Goal: Information Seeking & Learning: Learn about a topic

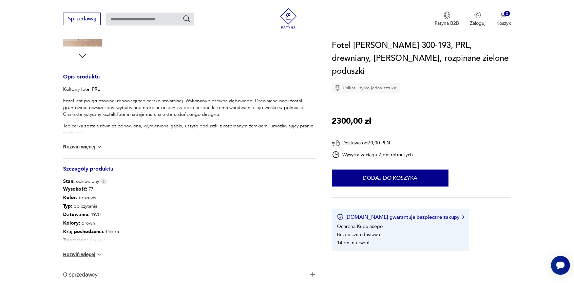
scroll to position [238, 0]
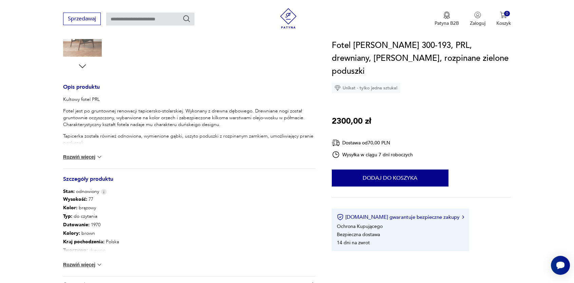
click at [92, 268] on div "Wysokość : 77 Kolor: brązowy Typ : do czytania Datowanie : 1970 Kolory : brown …" at bounding box center [189, 235] width 252 height 81
click at [92, 267] on button "Rozwiń więcej" at bounding box center [82, 264] width 39 height 7
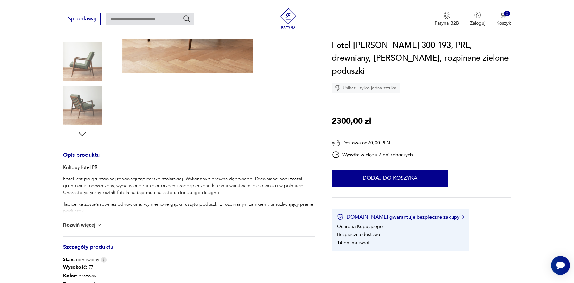
drag, startPoint x: 90, startPoint y: 218, endPoint x: 90, endPoint y: 223, distance: 5.1
click at [90, 222] on div "Kultowy fotel PRL Fotel jest po gruntownej renowacji tapicersko-stolarskiej. Wy…" at bounding box center [189, 200] width 252 height 72
click at [90, 223] on button "Rozwiń więcej" at bounding box center [82, 224] width 39 height 7
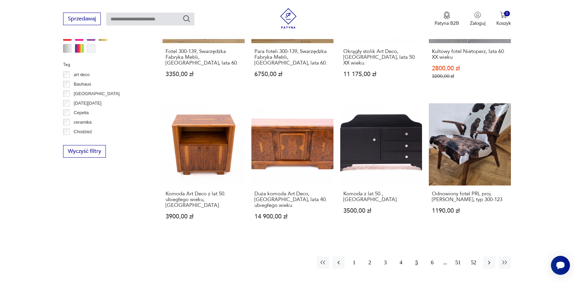
scroll to position [635, 0]
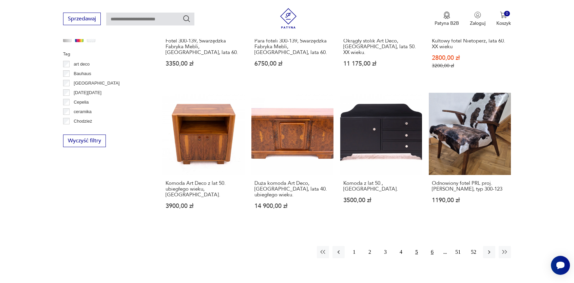
click at [431, 246] on button "6" at bounding box center [432, 252] width 12 height 12
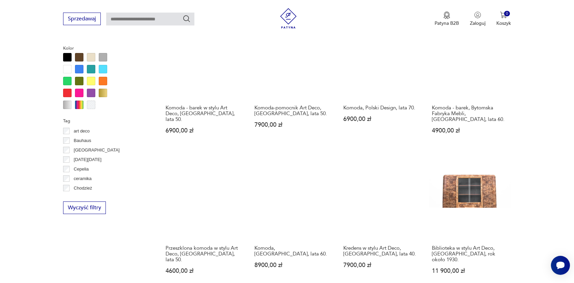
scroll to position [601, 0]
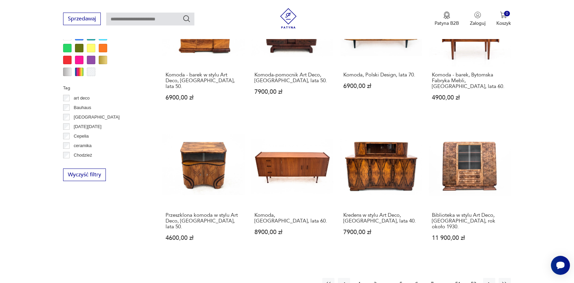
click at [430, 278] on button "7" at bounding box center [432, 284] width 12 height 12
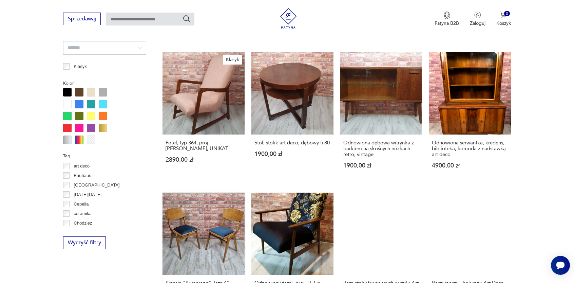
scroll to position [601, 0]
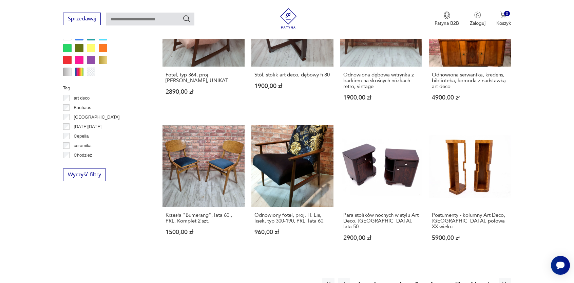
click at [486, 280] on icon "button" at bounding box center [489, 283] width 7 height 7
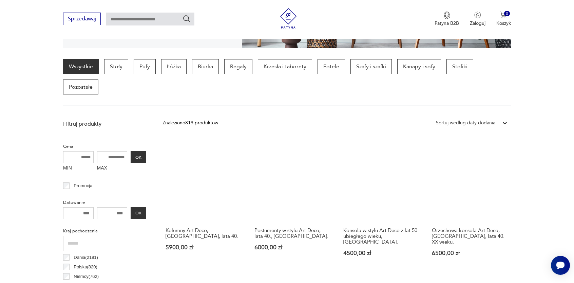
scroll to position [160, 0]
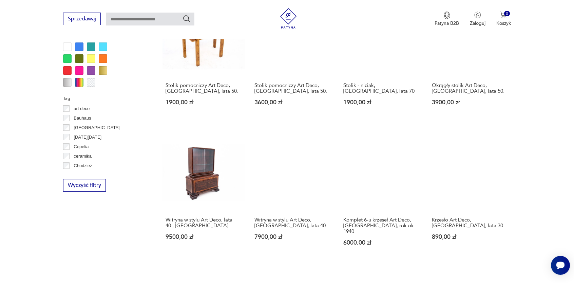
scroll to position [601, 0]
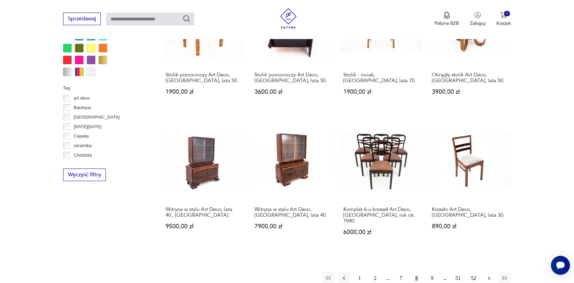
click at [490, 275] on icon "button" at bounding box center [489, 278] width 7 height 7
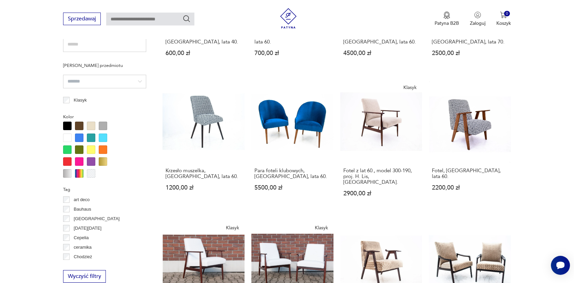
scroll to position [533, 0]
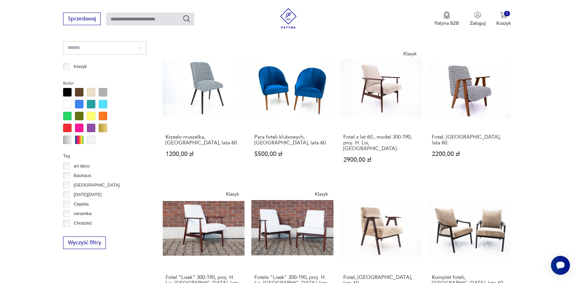
click at [30, 129] on section "Filtruj produkty Cena MIN MAX OK Promocja Datowanie OK Kraj pochodzenia Dania (…" at bounding box center [287, 66] width 574 height 635
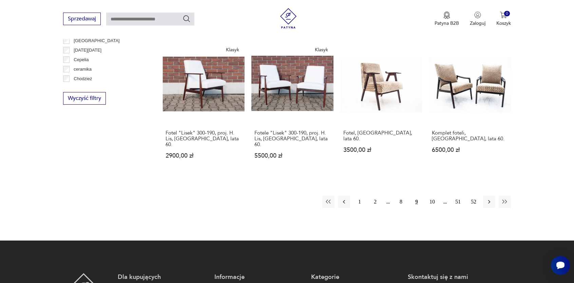
scroll to position [635, 0]
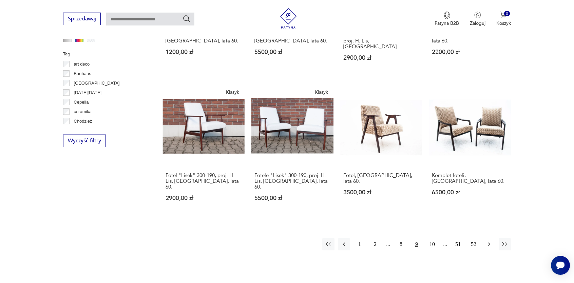
click at [490, 238] on button "button" at bounding box center [489, 244] width 12 height 12
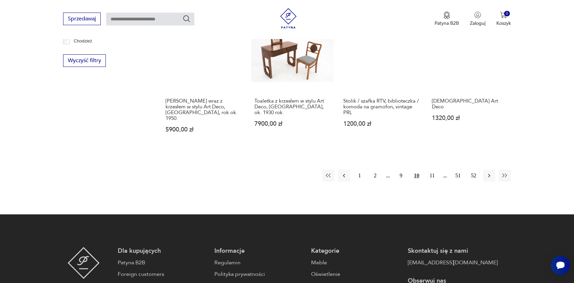
scroll to position [737, 0]
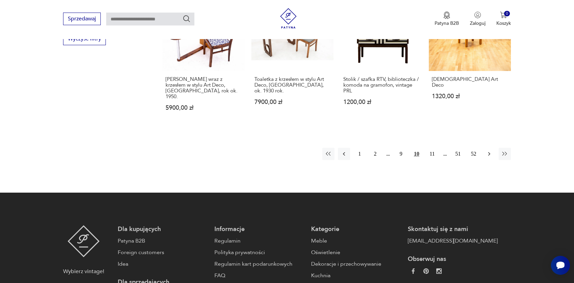
drag, startPoint x: 483, startPoint y: 118, endPoint x: 486, endPoint y: 117, distance: 3.5
click at [483, 148] on div "1 2 9 10 11 51 52" at bounding box center [416, 154] width 189 height 12
click at [487, 150] on icon "button" at bounding box center [489, 153] width 7 height 7
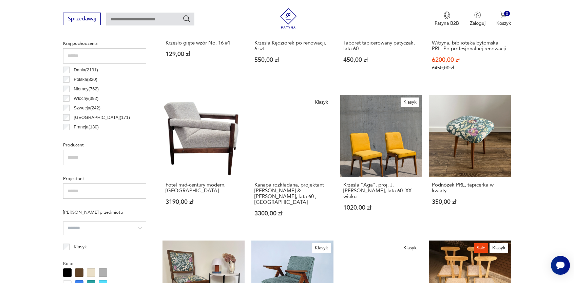
scroll to position [363, 0]
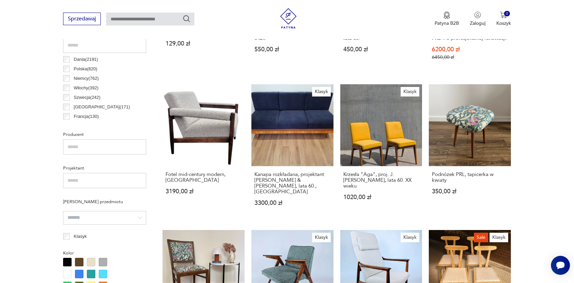
click at [38, 151] on section "Filtruj produkty Cena MIN MAX OK Promocja Datowanie OK Kraj pochodzenia Dania (…" at bounding box center [287, 247] width 574 height 657
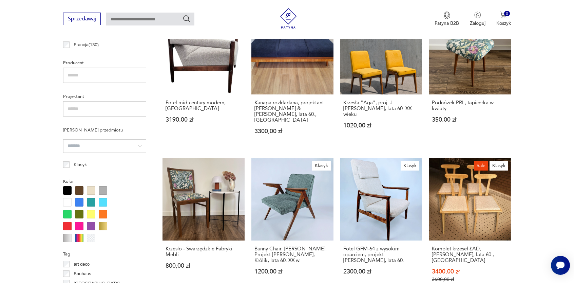
scroll to position [465, 0]
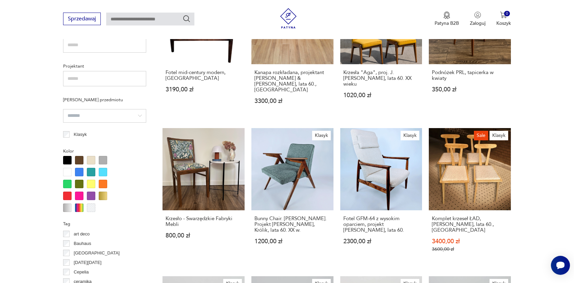
click at [541, 145] on section "Filtruj produkty Cena MIN MAX OK Promocja Datowanie OK Kraj pochodzenia Dania (…" at bounding box center [287, 145] width 574 height 657
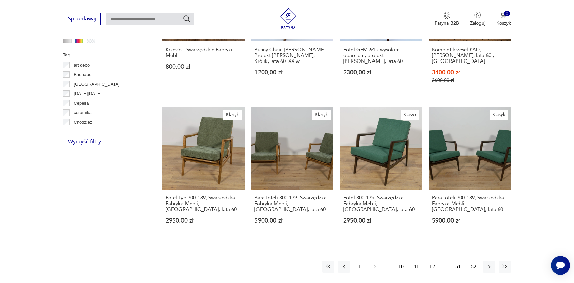
scroll to position [635, 0]
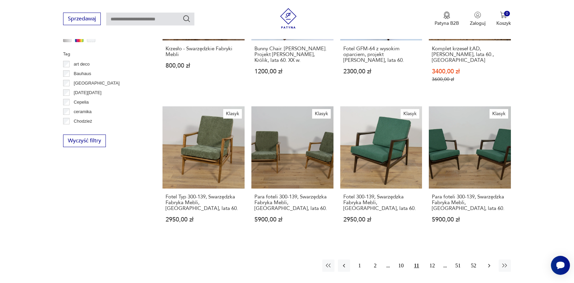
click at [490, 262] on icon "button" at bounding box center [489, 265] width 7 height 7
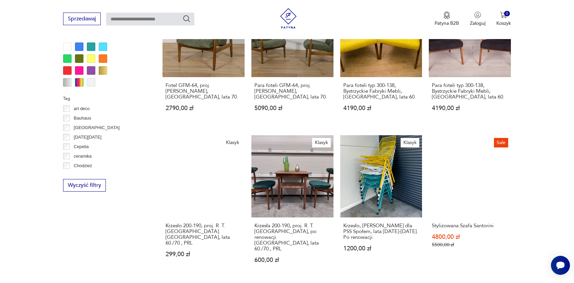
scroll to position [601, 0]
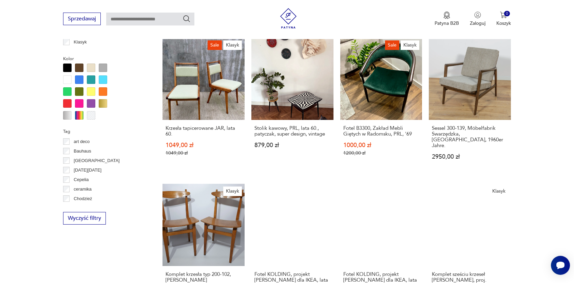
scroll to position [160, 0]
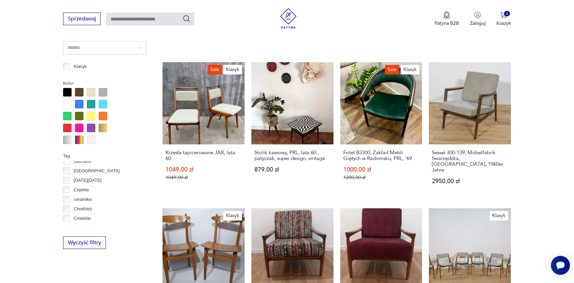
scroll to position [0, 0]
click at [24, 165] on section "Filtruj produkty Cena MIN MAX OK Promocja Datowanie OK Kraj pochodzenia Dania (…" at bounding box center [287, 86] width 574 height 674
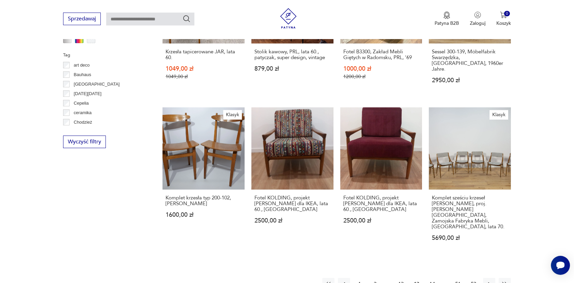
scroll to position [669, 0]
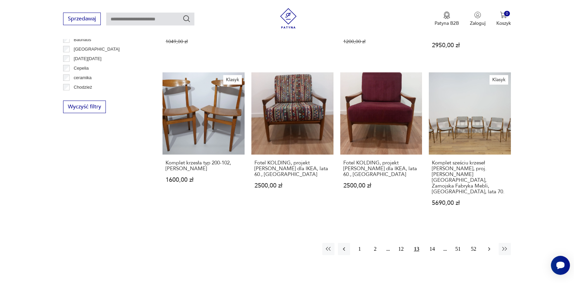
click at [487, 245] on icon "button" at bounding box center [489, 248] width 7 height 7
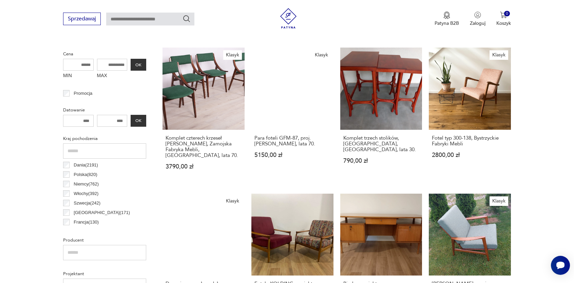
scroll to position [296, 0]
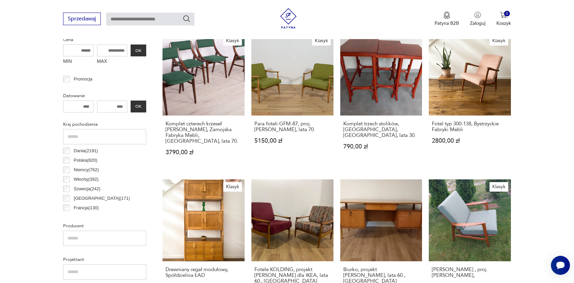
scroll to position [262, 0]
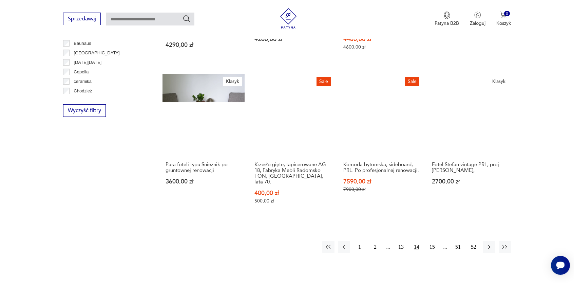
scroll to position [669, 0]
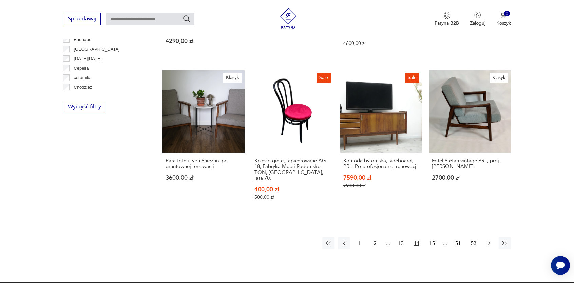
click at [492, 240] on icon "button" at bounding box center [489, 243] width 7 height 7
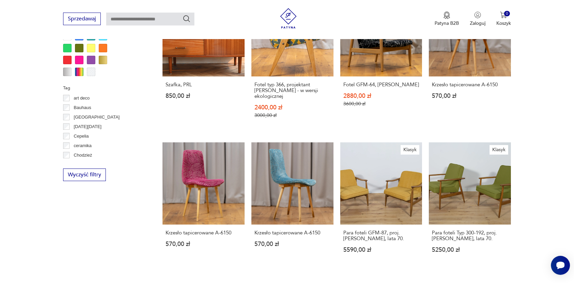
scroll to position [669, 0]
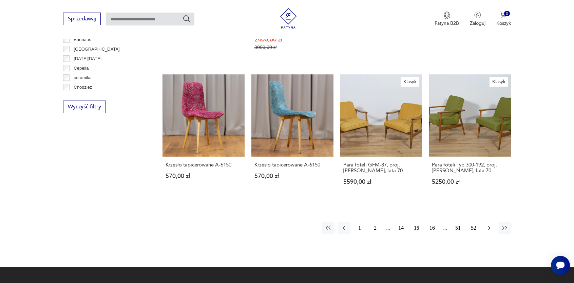
click at [488, 224] on icon "button" at bounding box center [489, 227] width 7 height 7
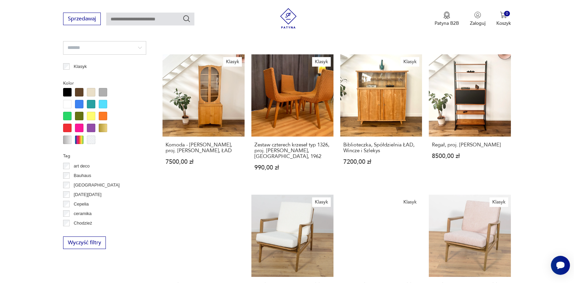
scroll to position [601, 0]
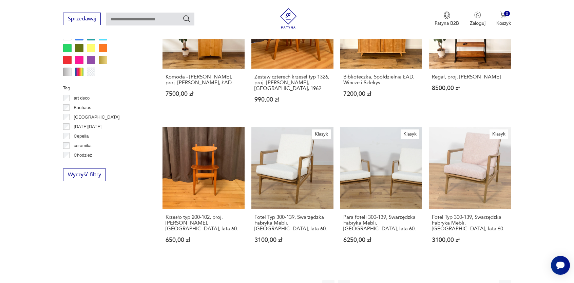
click at [489, 282] on icon "button" at bounding box center [489, 285] width 7 height 7
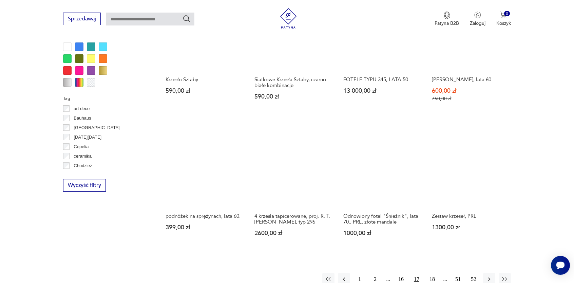
scroll to position [601, 0]
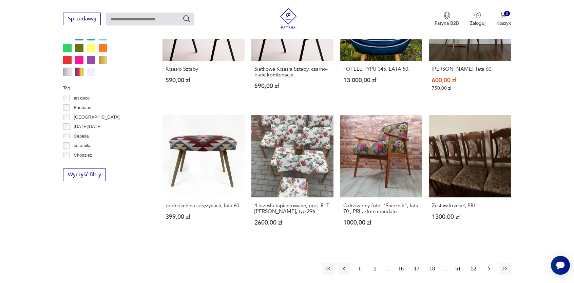
click at [486, 265] on icon "button" at bounding box center [489, 268] width 7 height 7
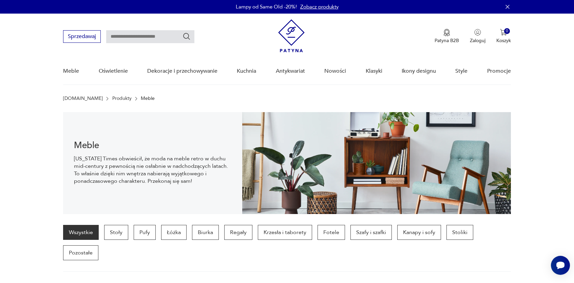
click at [158, 40] on input "text" at bounding box center [150, 36] width 88 height 13
type input "******"
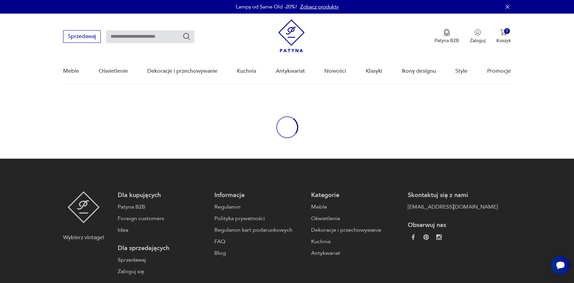
type input "******"
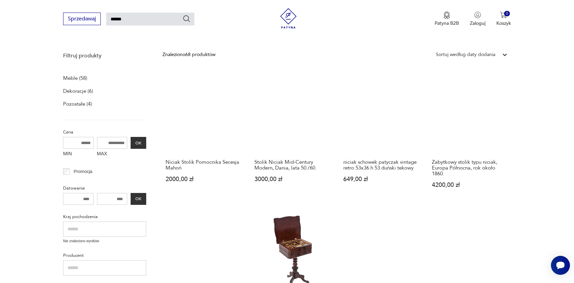
scroll to position [68, 0]
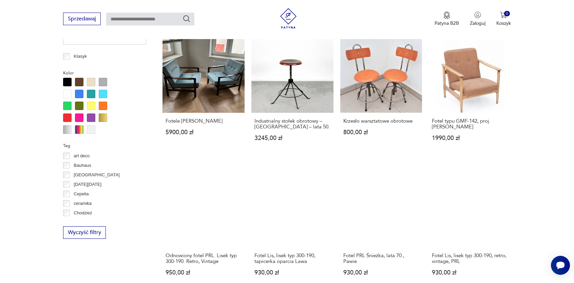
scroll to position [577, 0]
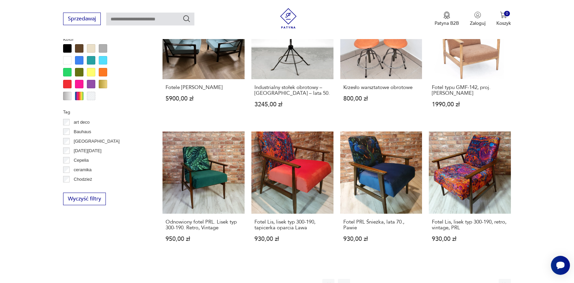
click at [487, 281] on icon "button" at bounding box center [489, 284] width 7 height 7
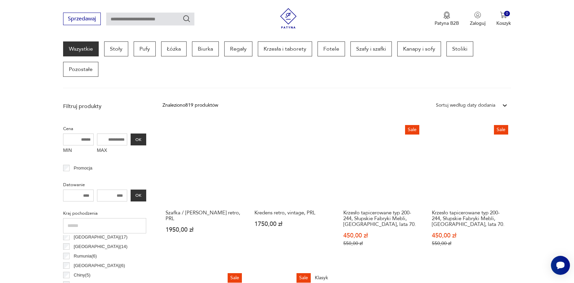
scroll to position [194, 0]
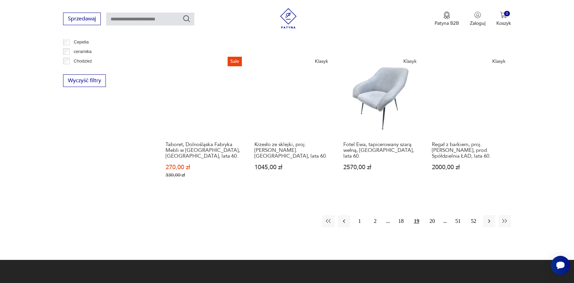
scroll to position [703, 0]
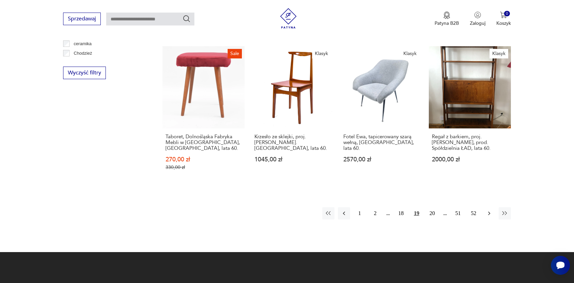
click at [491, 210] on icon "button" at bounding box center [489, 213] width 7 height 7
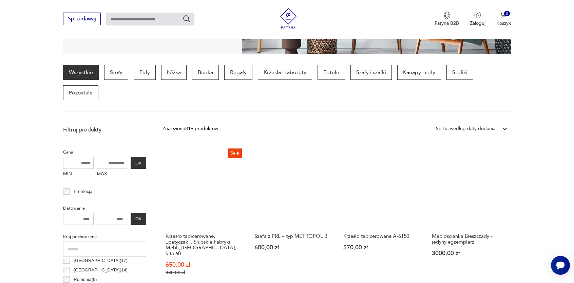
scroll to position [194, 0]
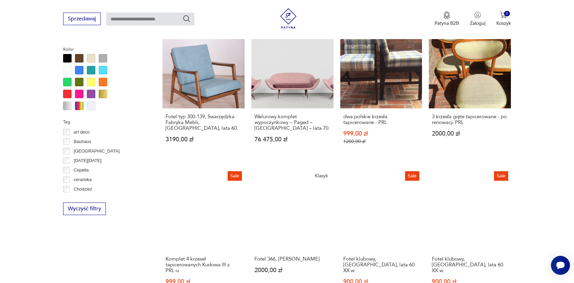
scroll to position [635, 0]
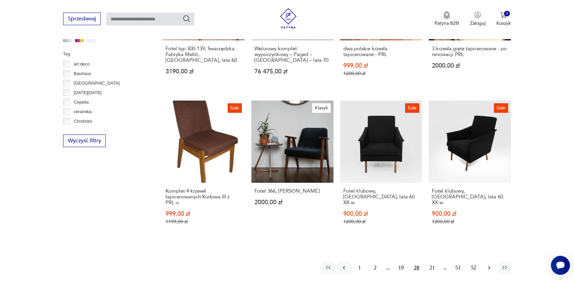
click at [486, 264] on icon "button" at bounding box center [489, 267] width 7 height 7
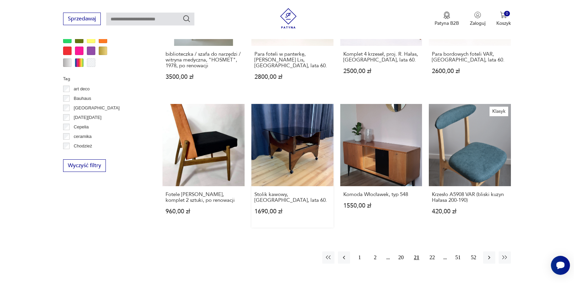
scroll to position [635, 0]
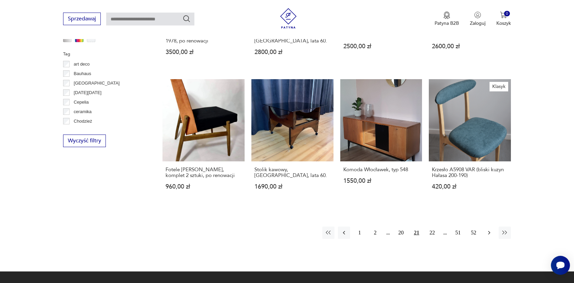
click at [489, 229] on icon "button" at bounding box center [489, 232] width 7 height 7
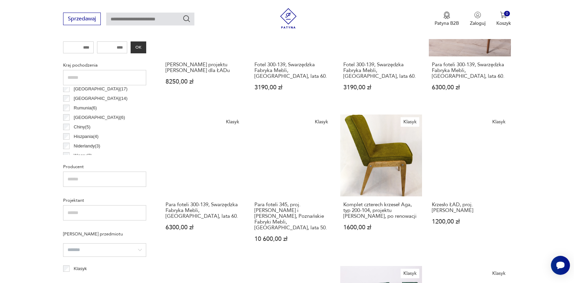
scroll to position [160, 0]
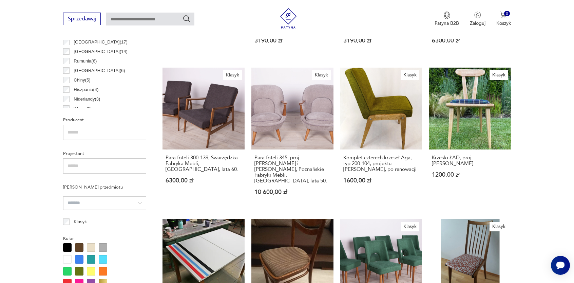
scroll to position [363, 0]
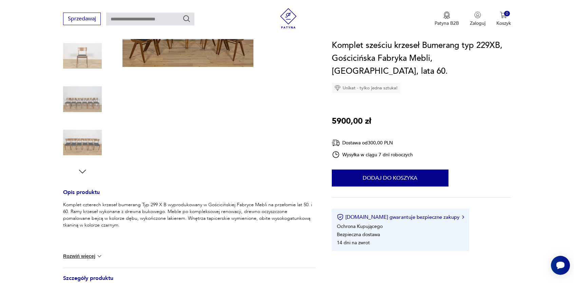
scroll to position [238, 0]
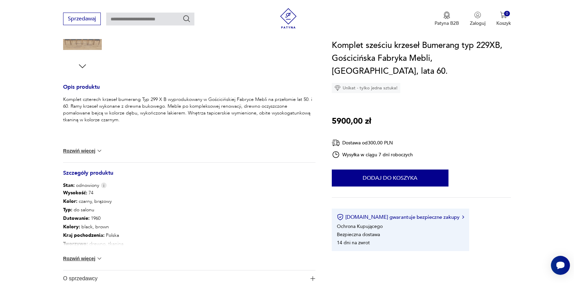
click at [83, 151] on button "Rozwiń więcej" at bounding box center [82, 150] width 39 height 7
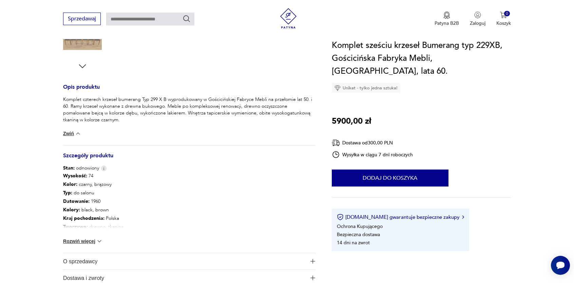
click at [72, 138] on div "Komplet czterech krzeseł bumerang Typ 299 X B wyprodukowany w Gościcińskiej Fab…" at bounding box center [189, 120] width 252 height 49
click at [73, 134] on button "Zwiń" at bounding box center [72, 133] width 18 height 7
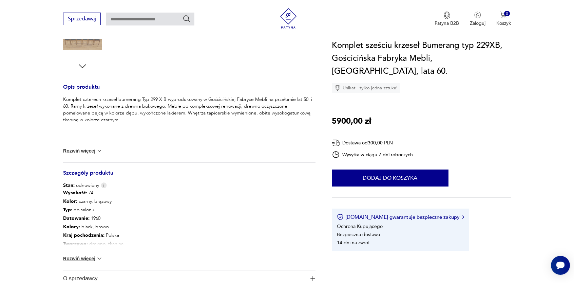
scroll to position [305, 0]
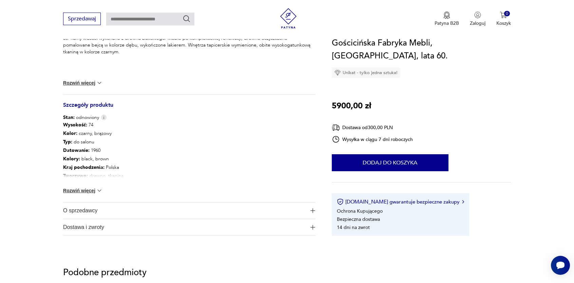
click at [91, 188] on button "Rozwiń więcej" at bounding box center [82, 190] width 39 height 7
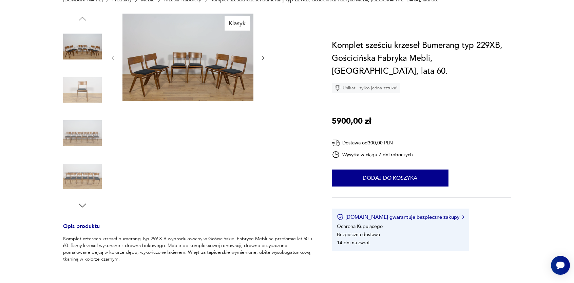
scroll to position [34, 0]
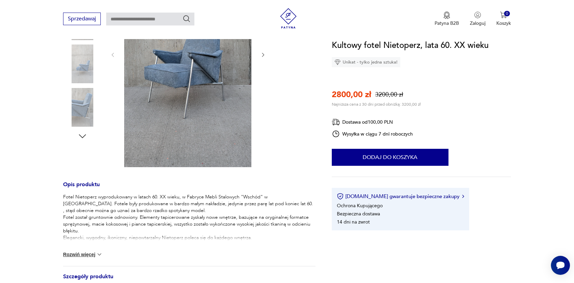
scroll to position [204, 0]
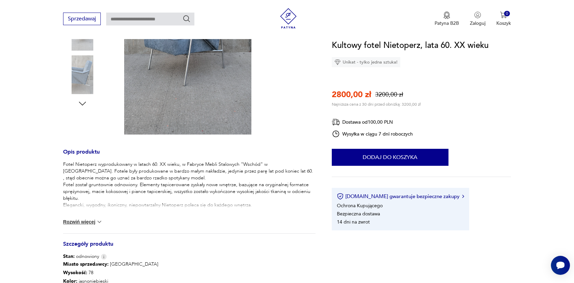
click at [85, 224] on button "Rozwiń więcej" at bounding box center [82, 221] width 39 height 7
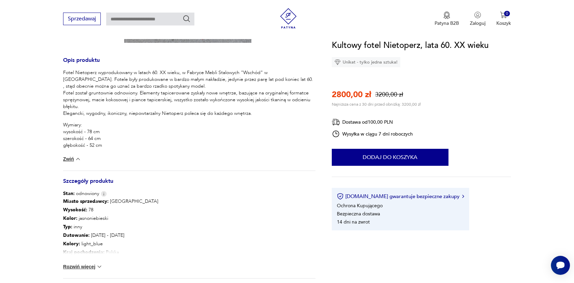
scroll to position [305, 0]
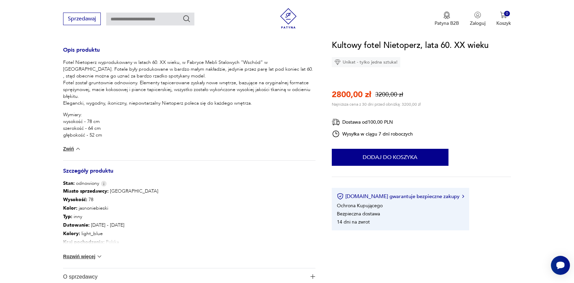
click at [78, 255] on button "Rozwiń więcej" at bounding box center [82, 256] width 39 height 7
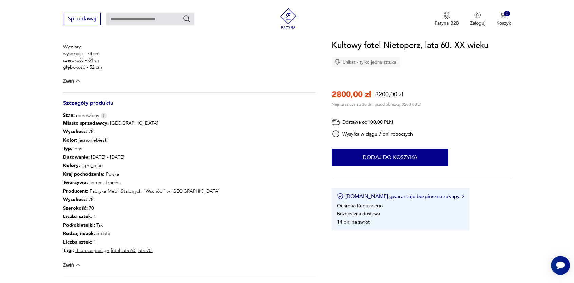
scroll to position [102, 0]
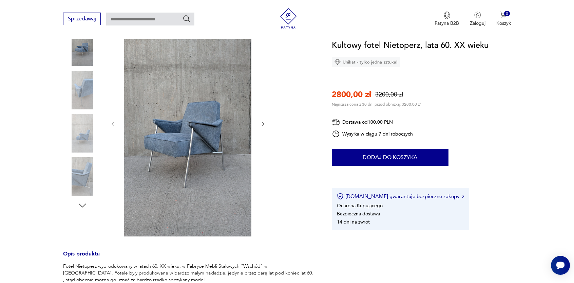
click at [293, 172] on div "Sale" at bounding box center [189, 124] width 252 height 228
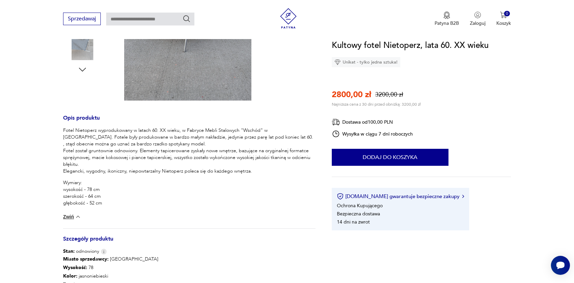
scroll to position [475, 0]
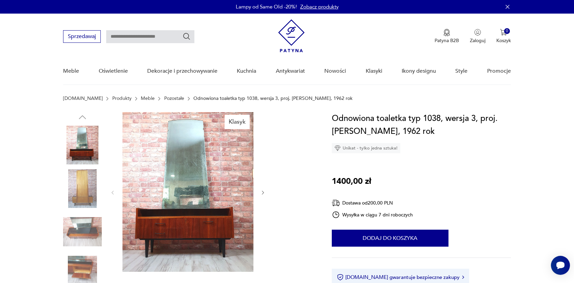
click at [479, 137] on h1 "Odnowiona toaletka typ 1038, wersja 3, proj. Marian Grabiński, 1962 rok" at bounding box center [421, 125] width 179 height 26
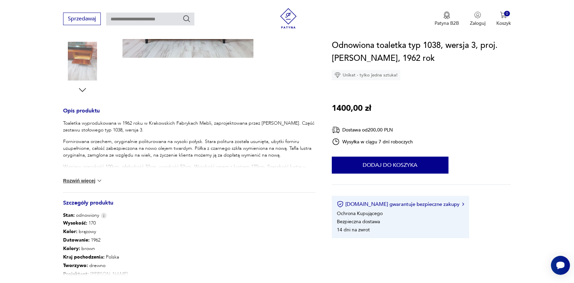
scroll to position [204, 0]
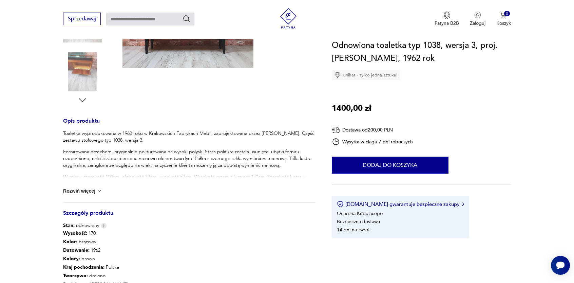
click at [92, 189] on button "Rozwiń więcej" at bounding box center [82, 190] width 39 height 7
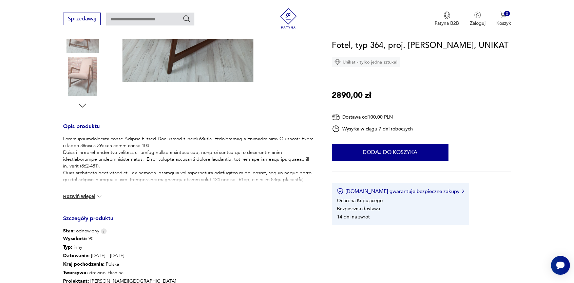
scroll to position [204, 0]
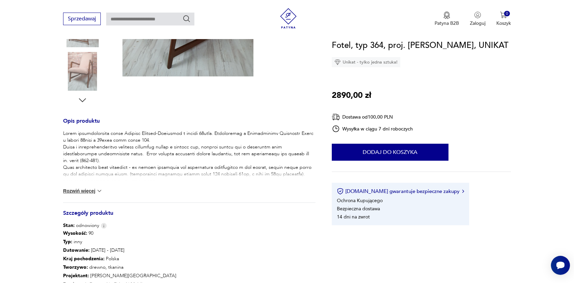
drag, startPoint x: 90, startPoint y: 193, endPoint x: 88, endPoint y: 189, distance: 4.7
click at [90, 193] on button "Rozwiń więcej" at bounding box center [82, 190] width 39 height 7
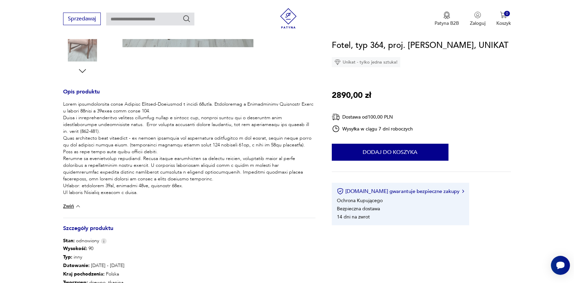
scroll to position [305, 0]
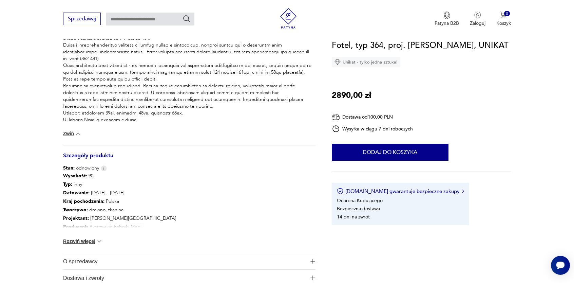
click at [88, 239] on button "Rozwiń więcej" at bounding box center [82, 241] width 39 height 7
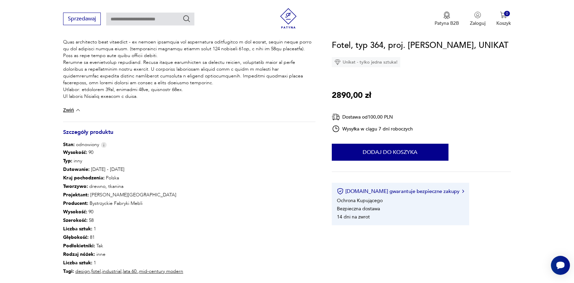
scroll to position [339, 0]
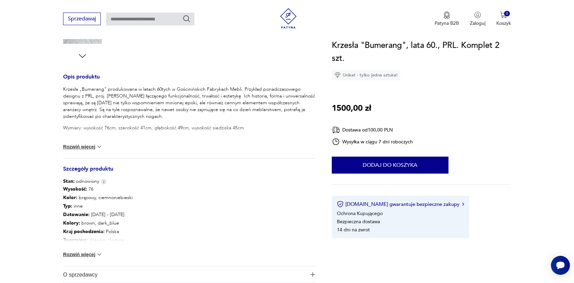
scroll to position [238, 0]
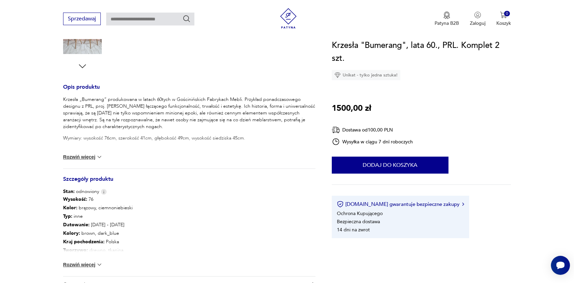
click at [36, 165] on section "Opis produktu Krzesła „Bumerang” produkowana w latach 60tych w Gościnińskich Fa…" at bounding box center [287, 99] width 574 height 451
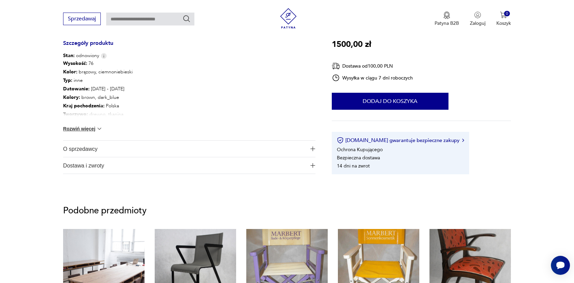
click at [89, 130] on button "Rozwiń więcej" at bounding box center [82, 128] width 39 height 7
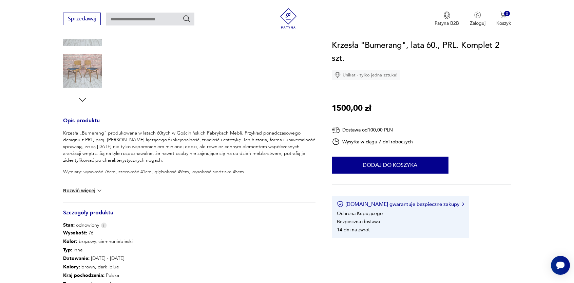
scroll to position [204, 0]
click at [75, 190] on button "Rozwiń więcej" at bounding box center [82, 190] width 39 height 7
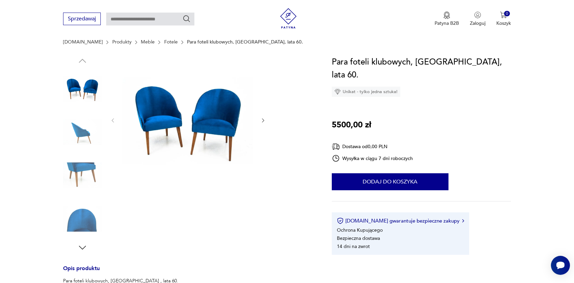
scroll to position [136, 0]
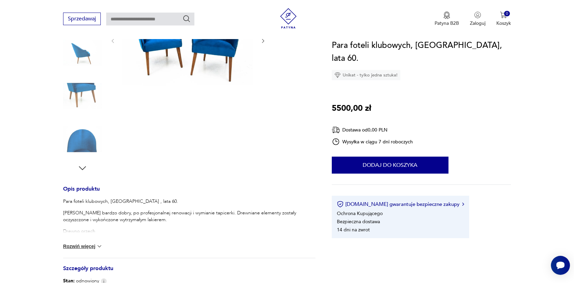
click at [77, 245] on button "Rozwiń więcej" at bounding box center [82, 246] width 39 height 7
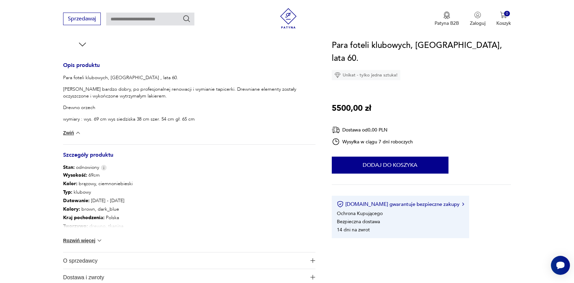
scroll to position [271, 0]
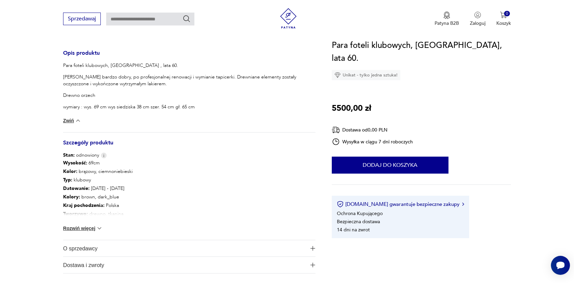
click at [79, 231] on button "Rozwiń więcej" at bounding box center [82, 228] width 39 height 7
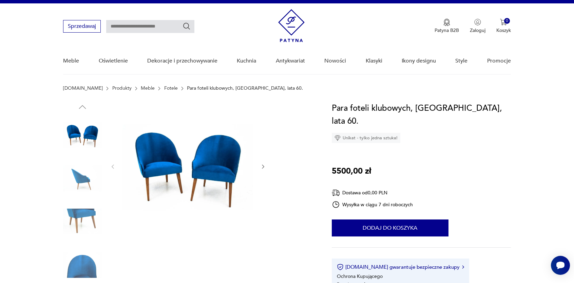
scroll to position [0, 0]
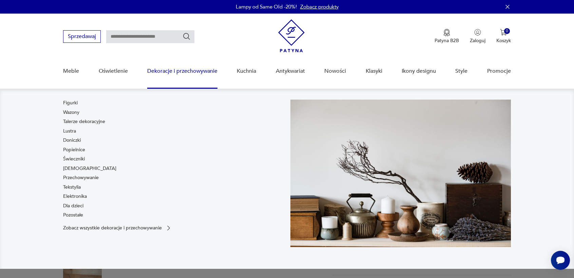
click at [0, 149] on nav "Figurki Wazony Talerze dekoracyjne Lustra Doniczki Popielnice Świeczniki [DEMOG…" at bounding box center [287, 179] width 574 height 180
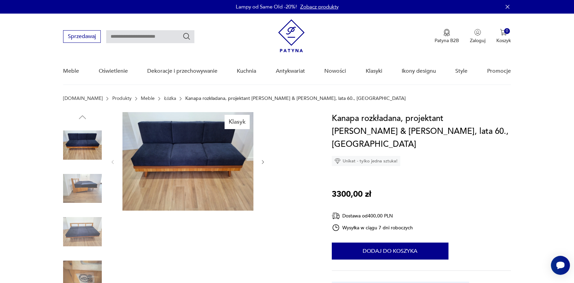
click at [263, 163] on icon "button" at bounding box center [263, 162] width 2 height 4
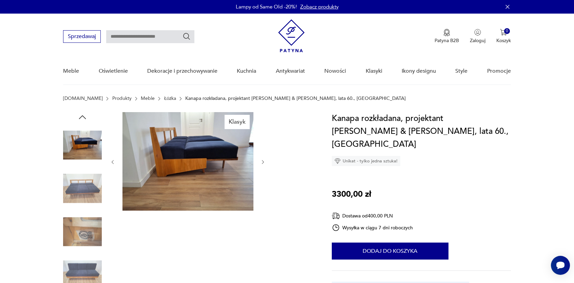
click at [263, 163] on icon "button" at bounding box center [263, 162] width 2 height 4
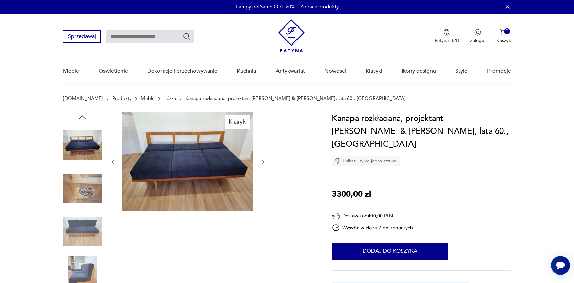
click at [263, 163] on icon "button" at bounding box center [263, 162] width 2 height 4
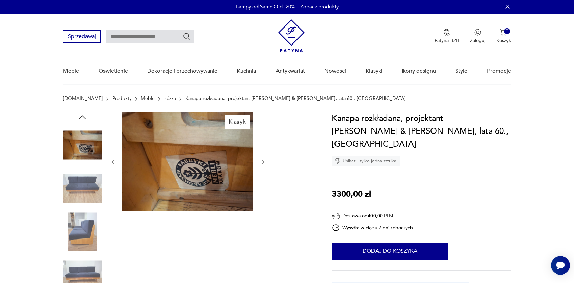
click at [263, 163] on icon "button" at bounding box center [263, 162] width 2 height 4
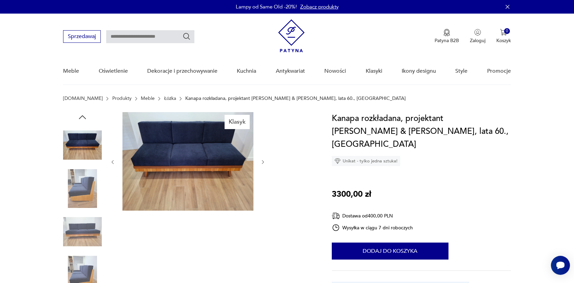
click at [263, 163] on icon "button" at bounding box center [263, 162] width 2 height 4
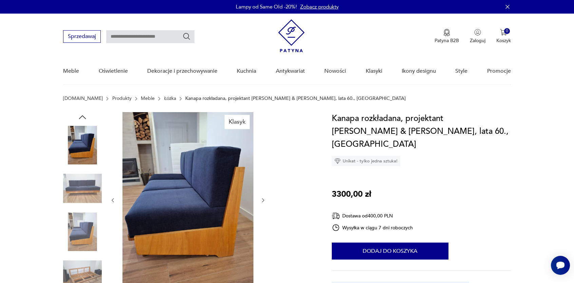
click at [263, 163] on div at bounding box center [188, 200] width 156 height 176
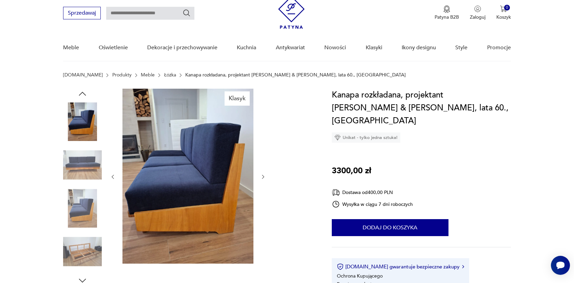
scroll to position [34, 0]
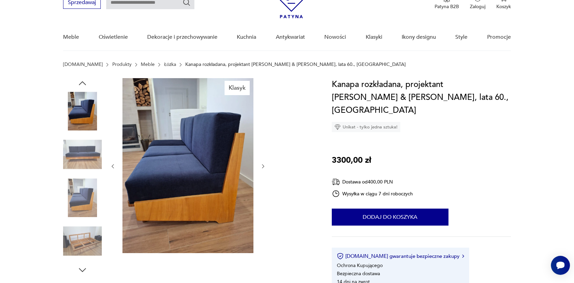
click at [84, 241] on img at bounding box center [82, 241] width 39 height 39
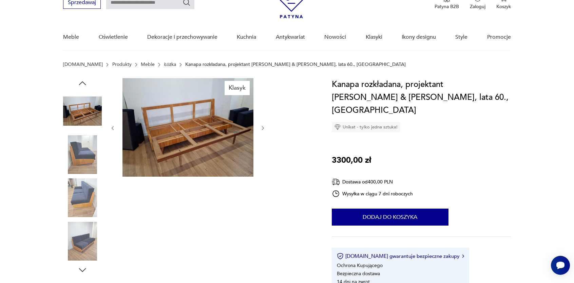
click at [263, 129] on icon "button" at bounding box center [263, 128] width 2 height 4
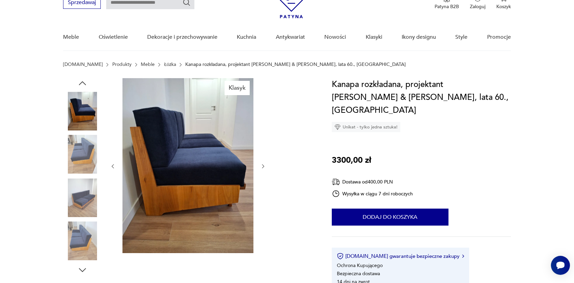
click at [263, 168] on icon "button" at bounding box center [263, 166] width 6 height 6
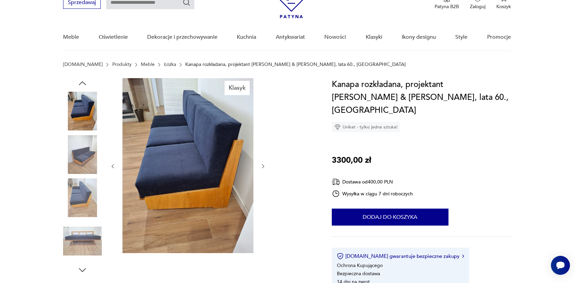
click at [262, 167] on icon "button" at bounding box center [263, 166] width 6 height 6
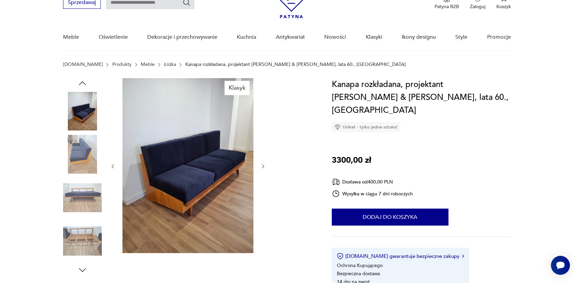
click at [262, 167] on icon "button" at bounding box center [263, 166] width 6 height 6
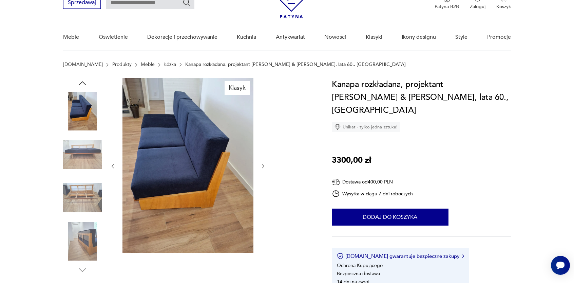
click at [262, 167] on icon "button" at bounding box center [263, 166] width 6 height 6
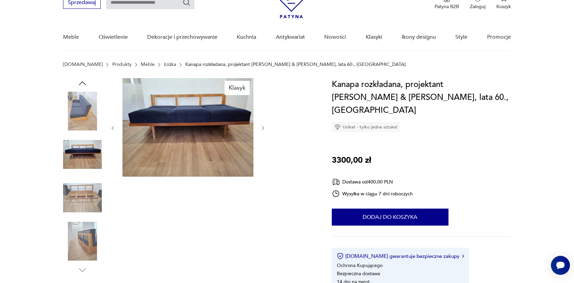
click at [265, 127] on icon "button" at bounding box center [263, 128] width 6 height 6
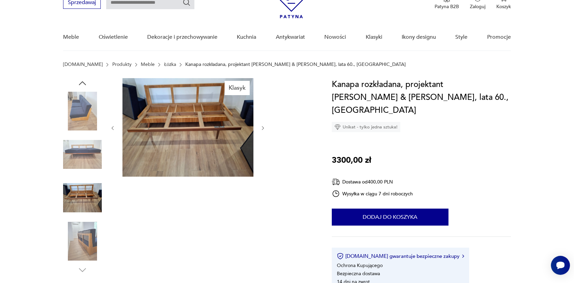
click at [265, 127] on icon "button" at bounding box center [263, 128] width 6 height 6
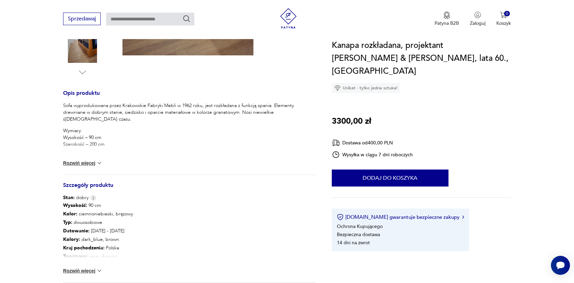
scroll to position [238, 0]
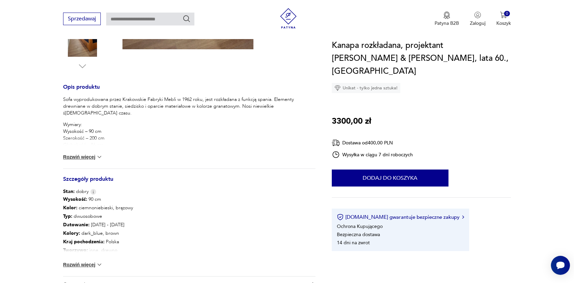
click at [95, 264] on button "Rozwiń więcej" at bounding box center [82, 264] width 39 height 7
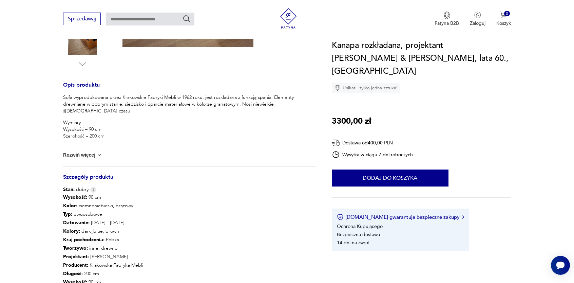
scroll to position [271, 0]
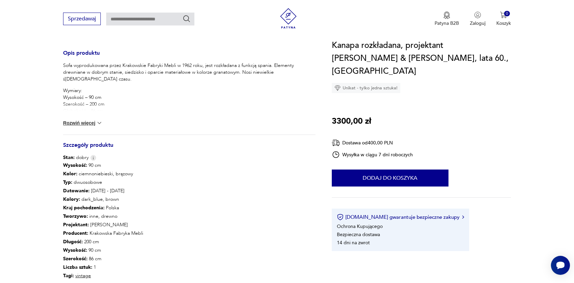
click at [87, 122] on button "Rozwiń więcej" at bounding box center [82, 122] width 39 height 7
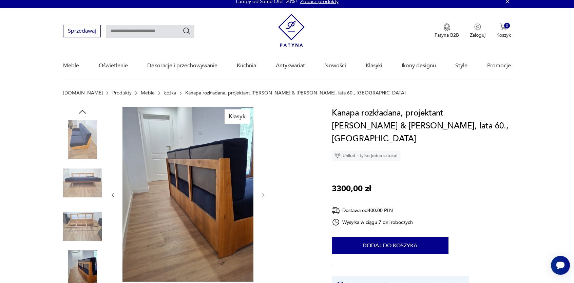
scroll to position [0, 0]
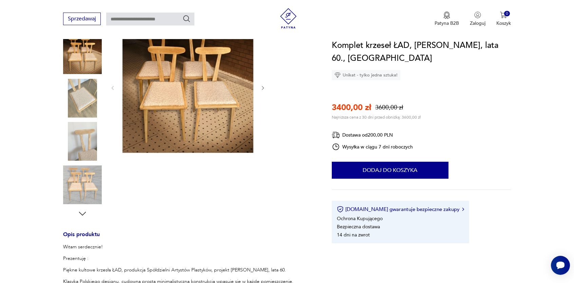
scroll to position [170, 0]
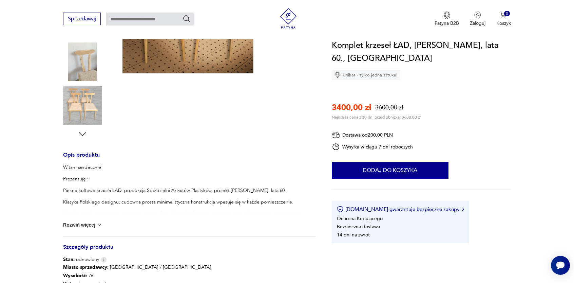
click at [92, 228] on div "Witam serdecznie! Prezentuję : Piękne kultowe krzesła ŁAD, produkcja Spółdzieln…" at bounding box center [189, 200] width 252 height 72
click at [92, 226] on button "Rozwiń więcej" at bounding box center [82, 224] width 39 height 7
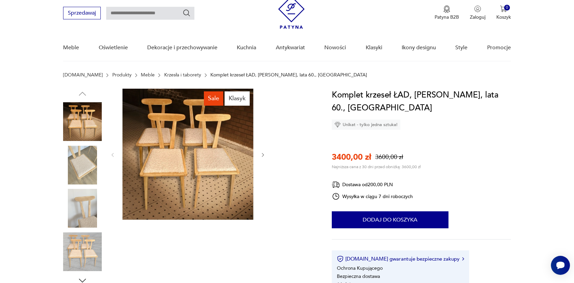
scroll to position [34, 0]
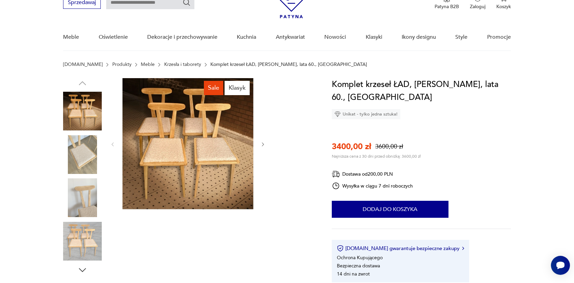
click at [79, 163] on img at bounding box center [82, 154] width 39 height 39
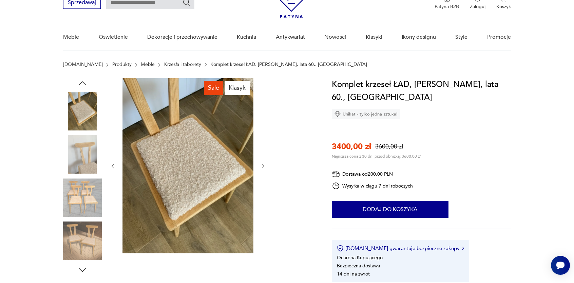
click at [78, 195] on img at bounding box center [82, 197] width 39 height 39
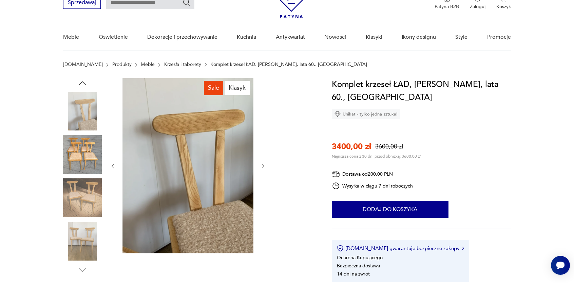
click at [80, 249] on img at bounding box center [82, 241] width 39 height 39
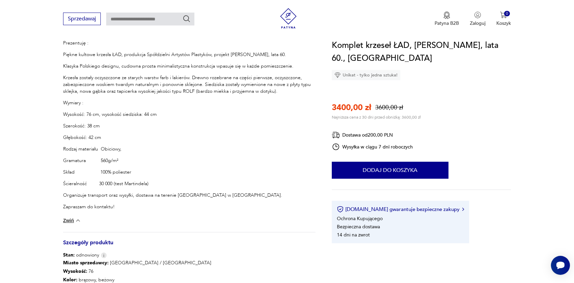
scroll to position [407, 0]
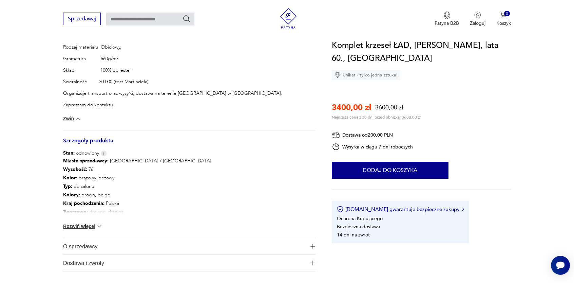
click at [75, 226] on button "Rozwiń więcej" at bounding box center [82, 226] width 39 height 7
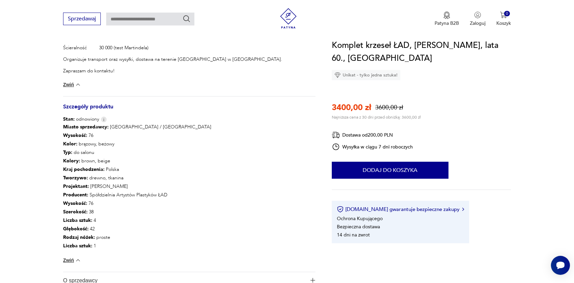
scroll to position [475, 0]
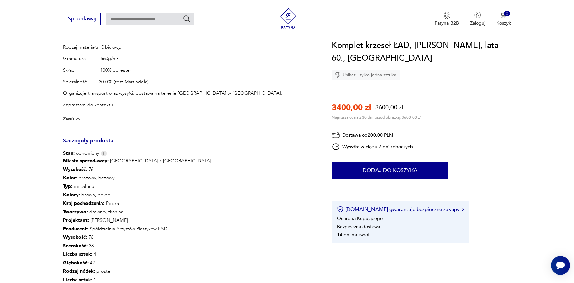
scroll to position [441, 0]
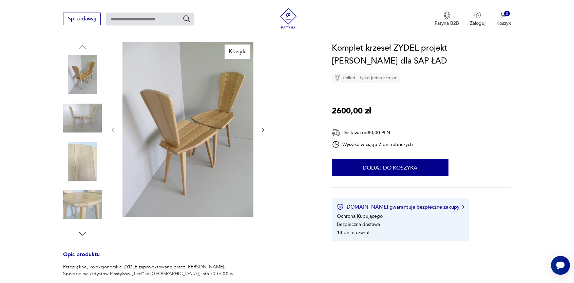
scroll to position [68, 0]
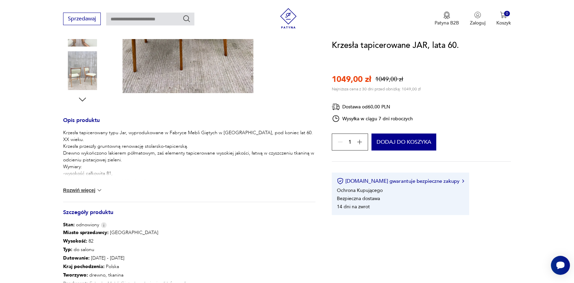
scroll to position [238, 0]
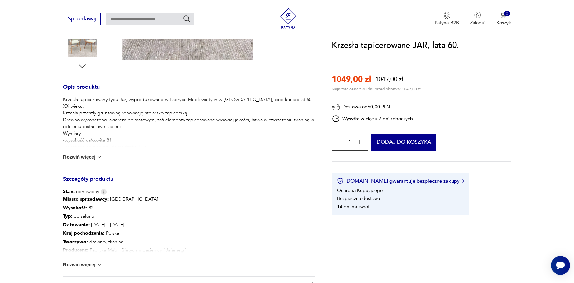
click at [83, 156] on button "Rozwiń więcej" at bounding box center [82, 156] width 39 height 7
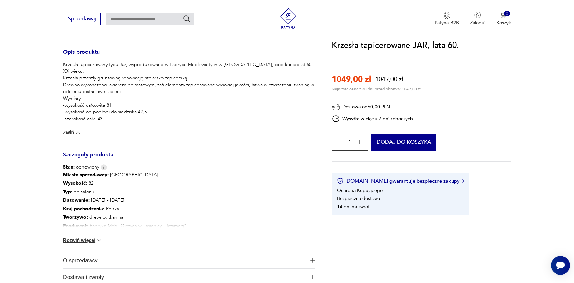
scroll to position [305, 0]
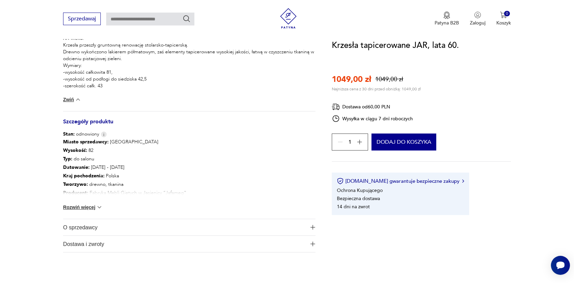
click at [83, 205] on button "Rozwiń więcej" at bounding box center [82, 207] width 39 height 7
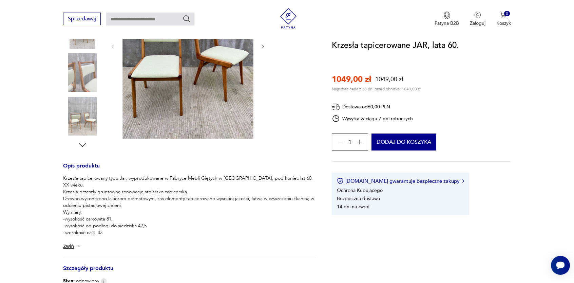
scroll to position [102, 0]
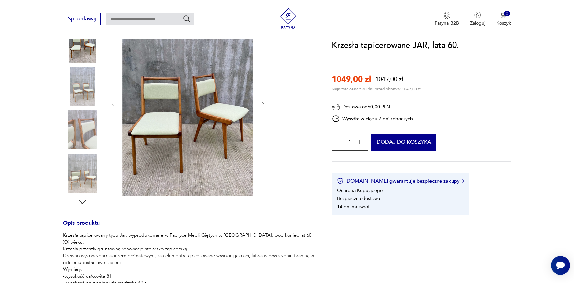
click at [86, 128] on img at bounding box center [82, 129] width 39 height 39
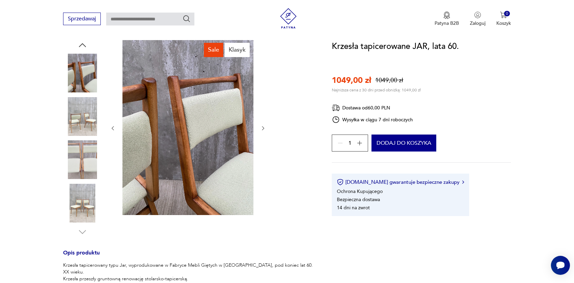
scroll to position [68, 0]
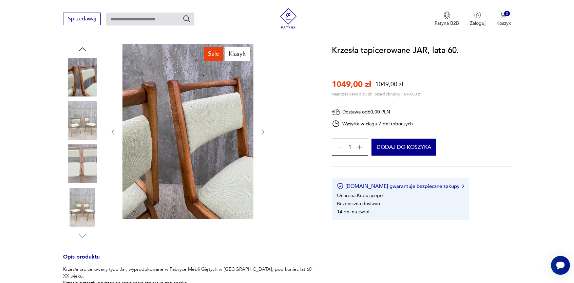
click at [83, 213] on img at bounding box center [82, 207] width 39 height 39
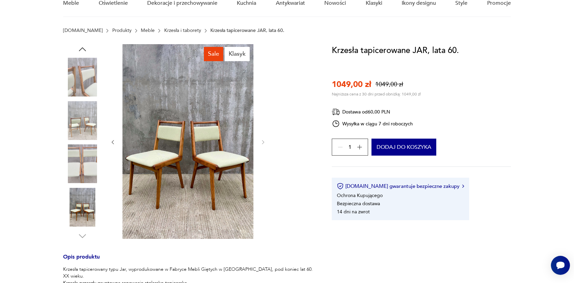
scroll to position [0, 0]
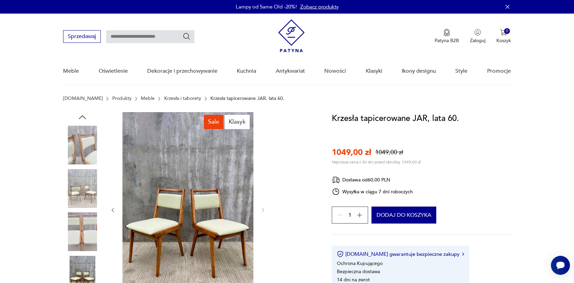
click at [81, 114] on icon "button" at bounding box center [82, 117] width 10 height 10
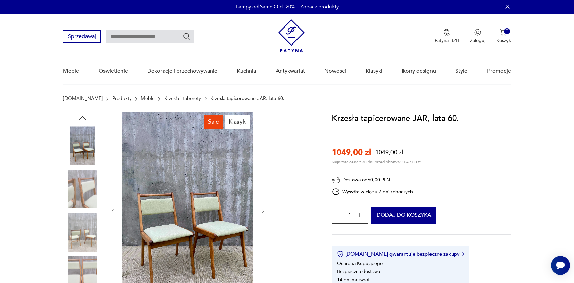
click at [81, 115] on icon "button" at bounding box center [82, 118] width 10 height 10
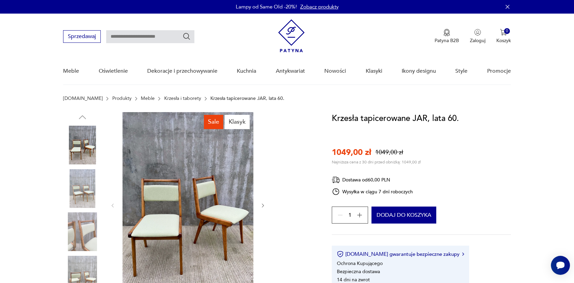
click at [82, 142] on img at bounding box center [82, 145] width 39 height 39
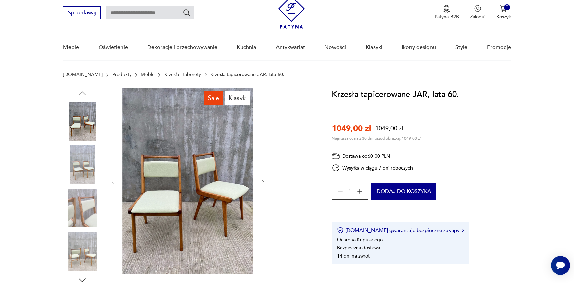
scroll to position [34, 0]
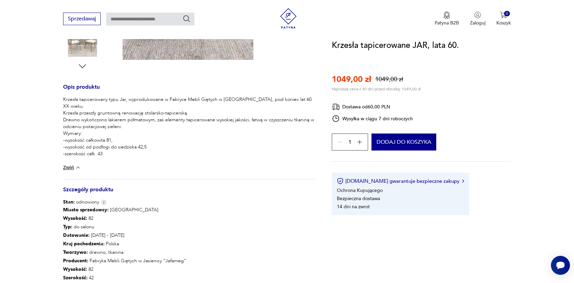
scroll to position [271, 0]
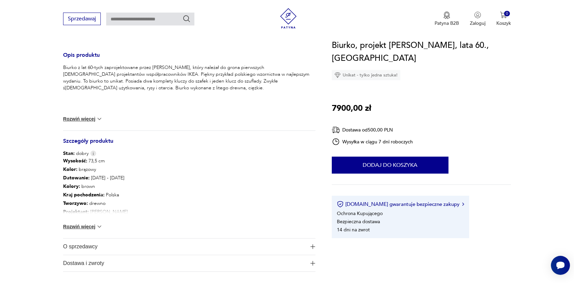
scroll to position [271, 0]
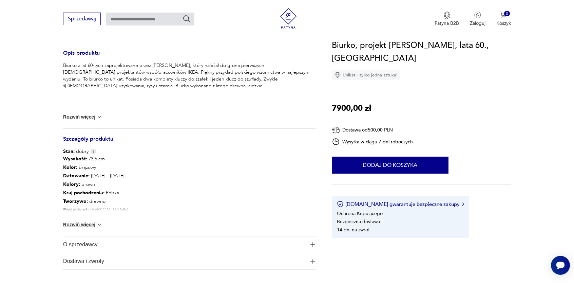
click at [92, 228] on div "Wysokość : 73,5 cm Kolor: brązowy Datowanie : 1960 - 1969 Kolory : brown Kraj p…" at bounding box center [189, 195] width 252 height 81
click at [92, 225] on button "Rozwiń więcej" at bounding box center [82, 224] width 39 height 7
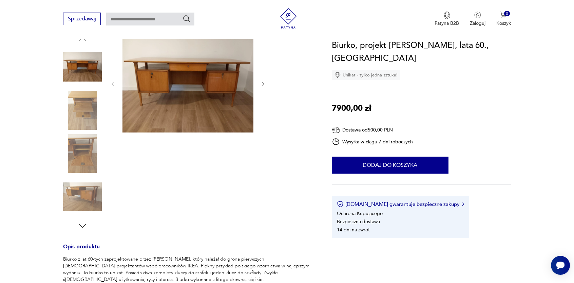
scroll to position [68, 0]
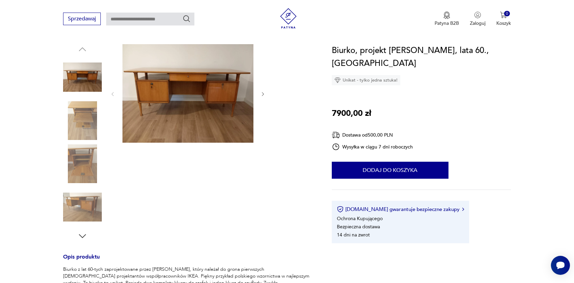
click at [84, 121] on img at bounding box center [82, 120] width 39 height 39
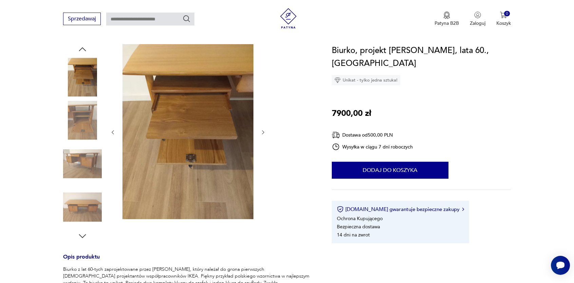
click at [86, 156] on img at bounding box center [82, 163] width 39 height 39
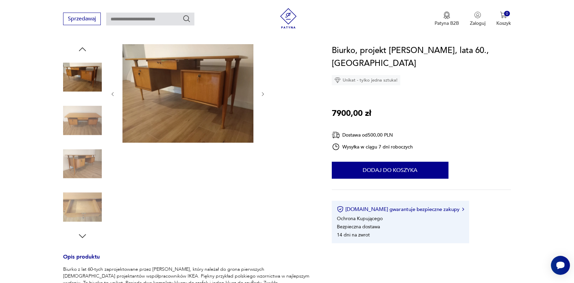
click at [84, 211] on img at bounding box center [82, 207] width 39 height 39
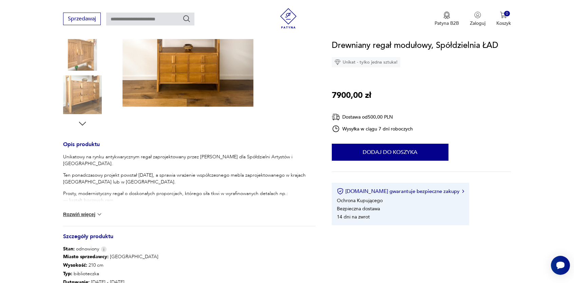
scroll to position [204, 0]
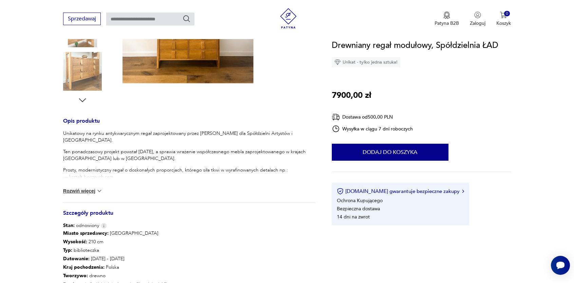
click at [78, 193] on button "Rozwiń więcej" at bounding box center [82, 190] width 39 height 7
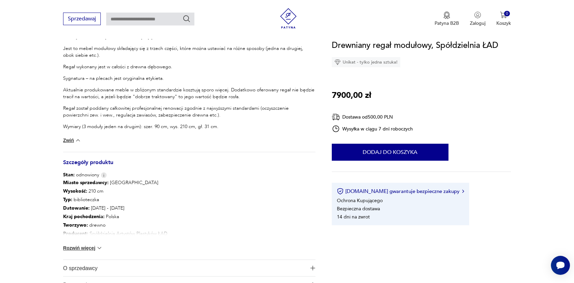
scroll to position [407, 0]
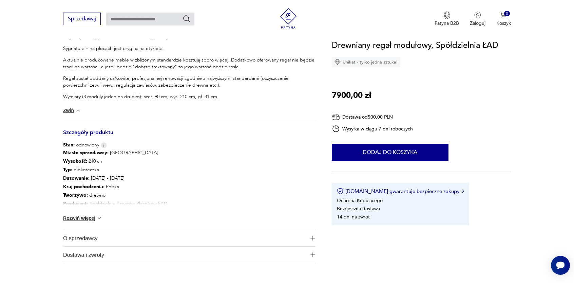
click at [82, 223] on div "Miasto sprzedawcy : Warszawa Wysokość : 210 cm Typ : biblioteczka Datowanie : 1…" at bounding box center [189, 188] width 252 height 81
click at [83, 220] on button "Rozwiń więcej" at bounding box center [82, 217] width 39 height 7
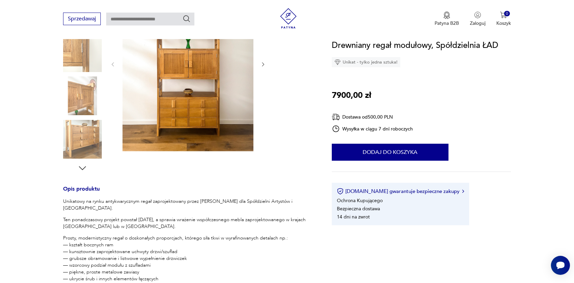
scroll to position [68, 0]
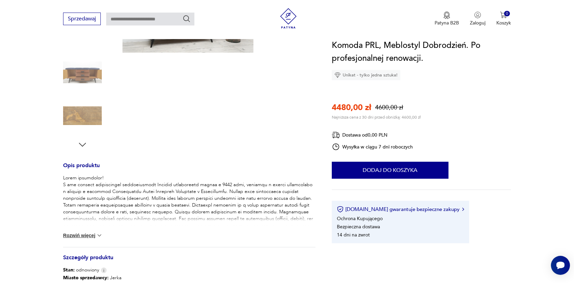
scroll to position [170, 0]
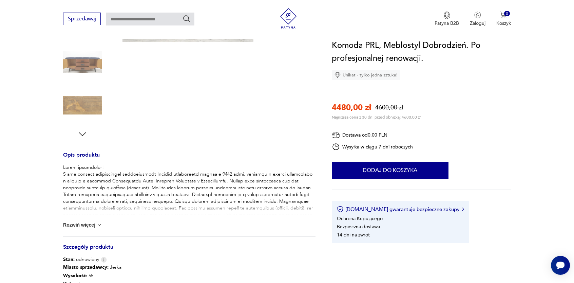
click at [83, 225] on button "Rozwiń więcej" at bounding box center [82, 224] width 39 height 7
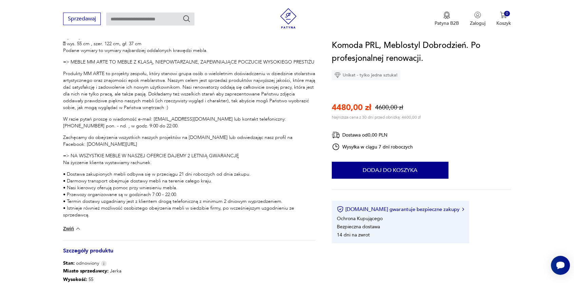
scroll to position [611, 0]
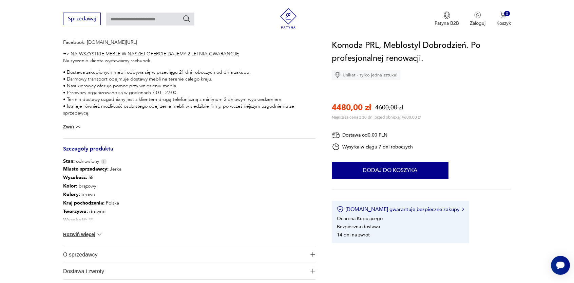
click at [83, 237] on button "Rozwiń więcej" at bounding box center [82, 234] width 39 height 7
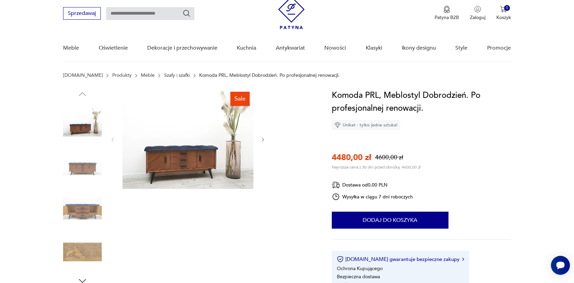
scroll to position [0, 0]
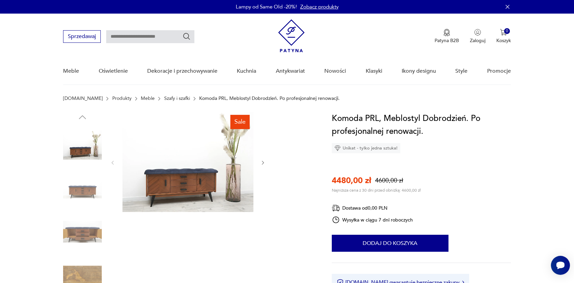
click at [88, 189] on img at bounding box center [82, 188] width 39 height 39
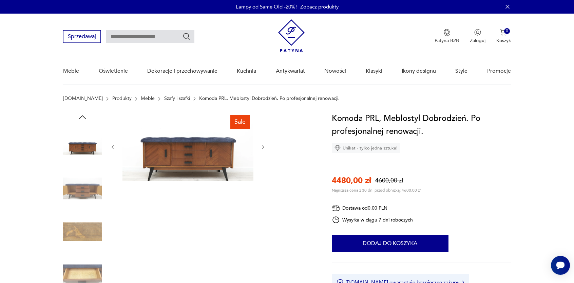
click at [81, 197] on img at bounding box center [82, 188] width 39 height 39
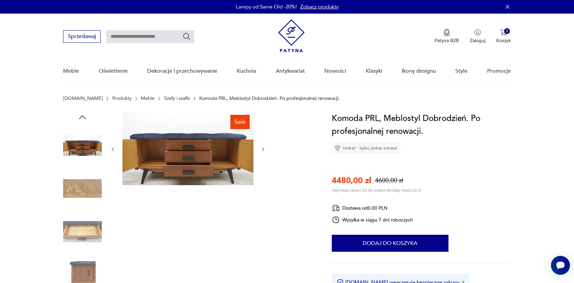
click at [80, 220] on img at bounding box center [82, 231] width 39 height 39
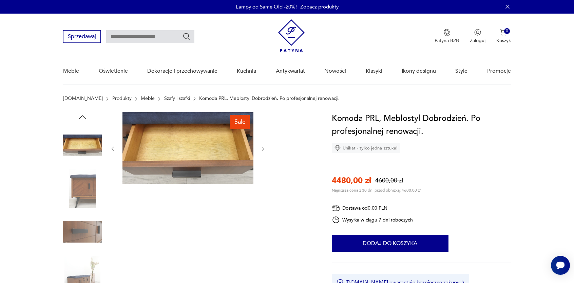
click at [83, 234] on img at bounding box center [82, 231] width 39 height 39
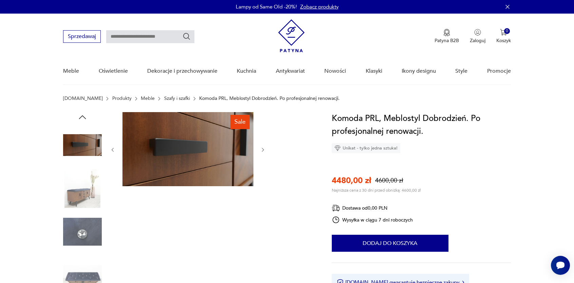
click at [84, 196] on img at bounding box center [82, 188] width 39 height 39
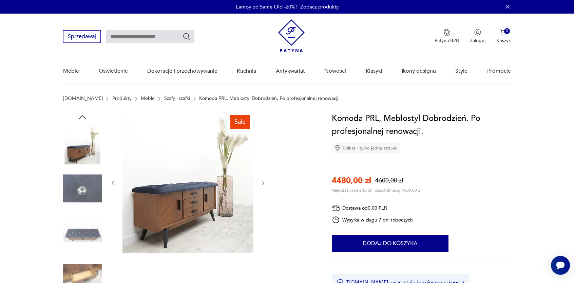
click at [86, 189] on img at bounding box center [82, 188] width 39 height 39
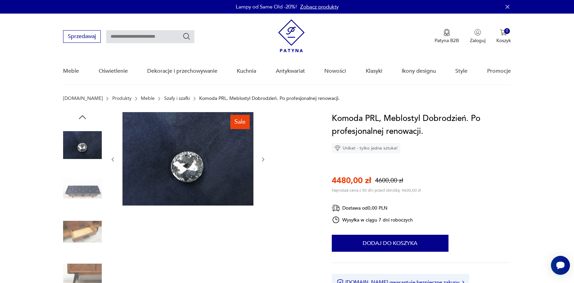
click at [82, 187] on img at bounding box center [82, 188] width 39 height 39
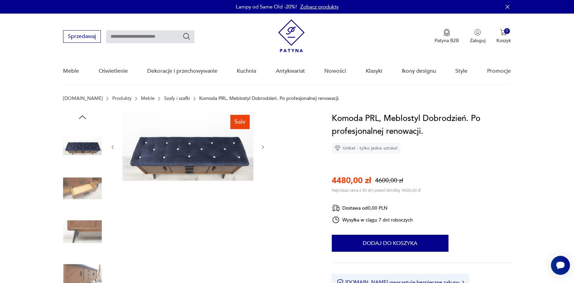
click at [84, 191] on img at bounding box center [82, 188] width 39 height 39
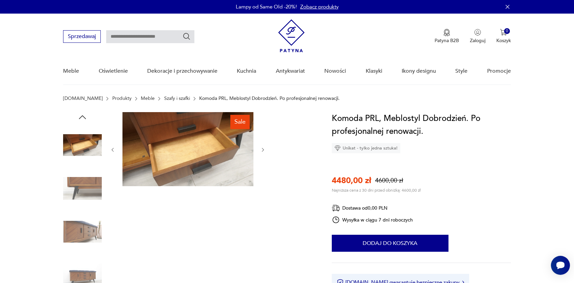
click at [85, 228] on img at bounding box center [82, 231] width 39 height 39
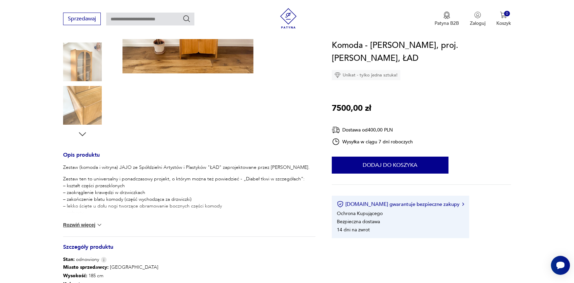
click at [92, 228] on div "Zestaw (komoda i witryna) JAJO ze Spółdzielni Artystów i Plastyków "ŁAD" zaproj…" at bounding box center [189, 200] width 252 height 72
click at [93, 225] on button "Rozwiń więcej" at bounding box center [82, 224] width 39 height 7
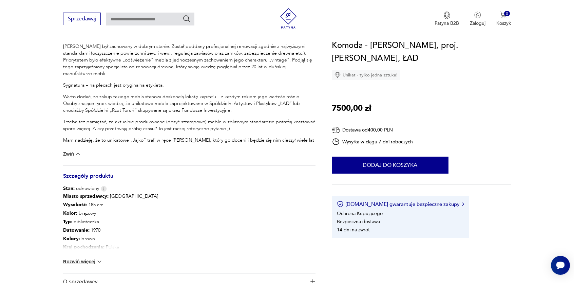
scroll to position [373, 0]
click at [75, 261] on button "Rozwiń więcej" at bounding box center [82, 260] width 39 height 7
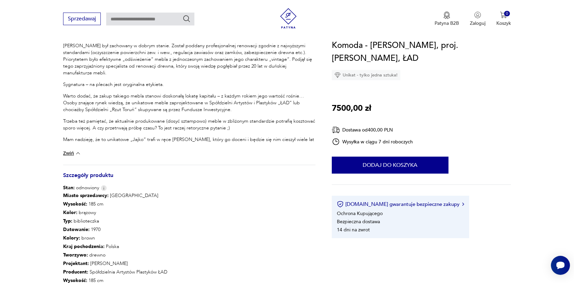
drag, startPoint x: 220, startPoint y: 170, endPoint x: 341, endPoint y: 32, distance: 183.9
click at [225, 159] on div "Opis produktu Zestaw (komoda i witryna) JAJO ze Spółdzielni Artystów i Plastykó…" at bounding box center [189, 161] width 252 height 425
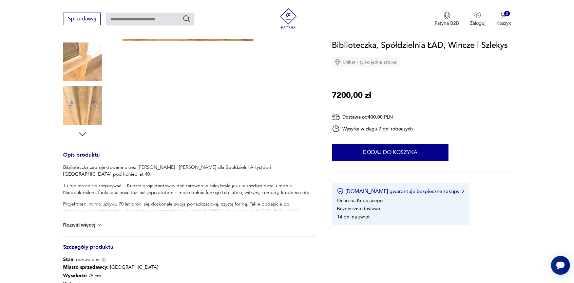
scroll to position [238, 0]
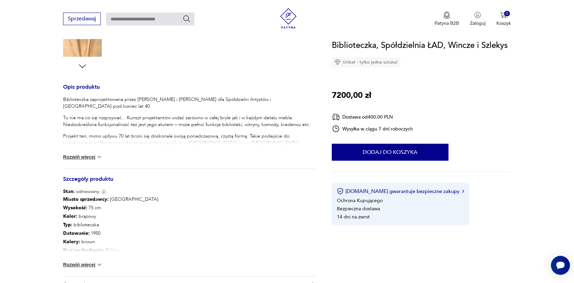
click at [90, 157] on button "Rozwiń więcej" at bounding box center [82, 156] width 39 height 7
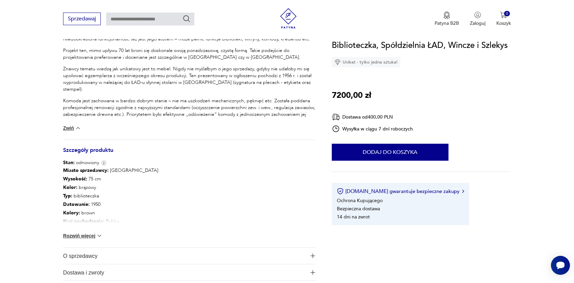
scroll to position [373, 0]
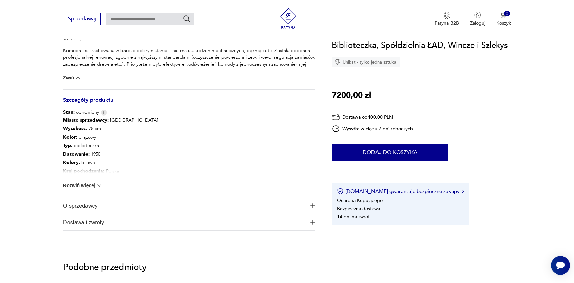
click at [77, 185] on button "Rozwiń więcej" at bounding box center [82, 185] width 39 height 7
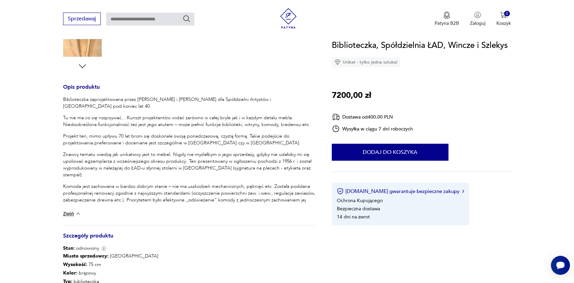
scroll to position [136, 0]
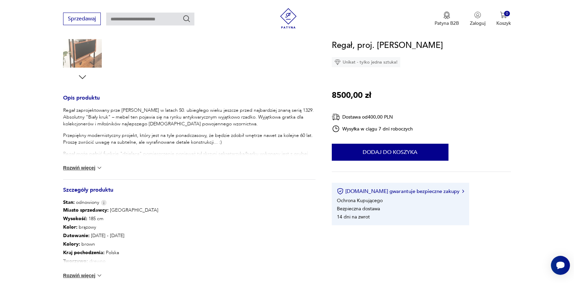
scroll to position [238, 0]
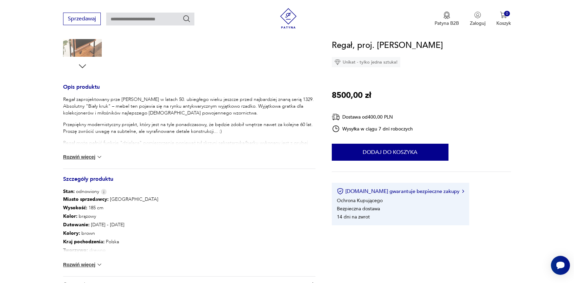
click at [91, 156] on button "Rozwiń więcej" at bounding box center [82, 156] width 39 height 7
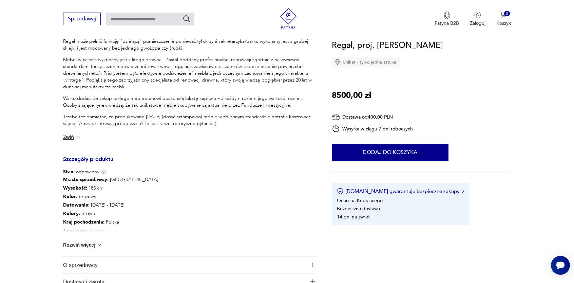
scroll to position [339, 0]
click at [74, 247] on button "Rozwiń więcej" at bounding box center [82, 244] width 39 height 7
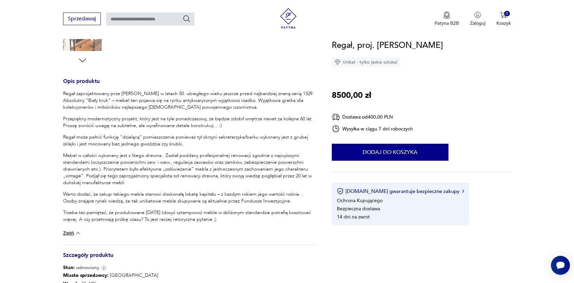
scroll to position [238, 0]
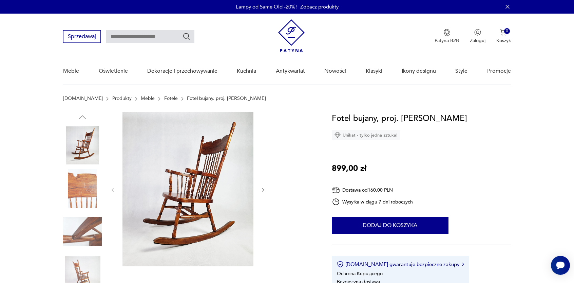
click at [88, 186] on img at bounding box center [82, 188] width 39 height 39
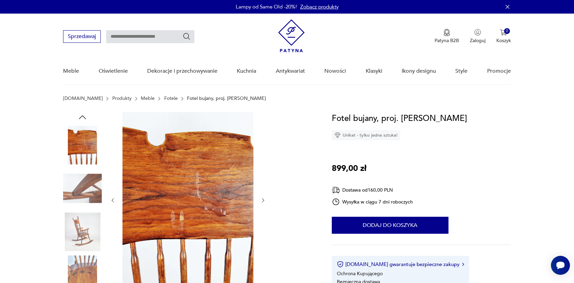
click at [93, 193] on img at bounding box center [82, 188] width 39 height 39
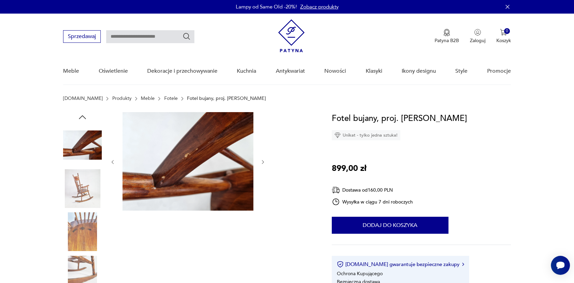
click at [84, 228] on img at bounding box center [82, 231] width 39 height 39
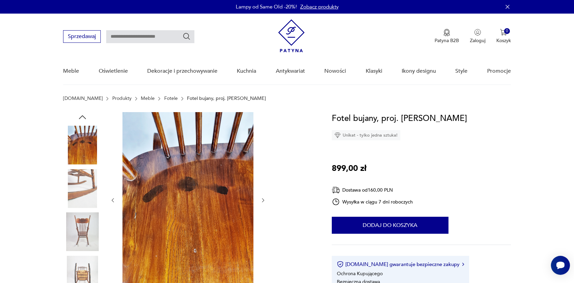
click at [80, 223] on img at bounding box center [82, 231] width 39 height 39
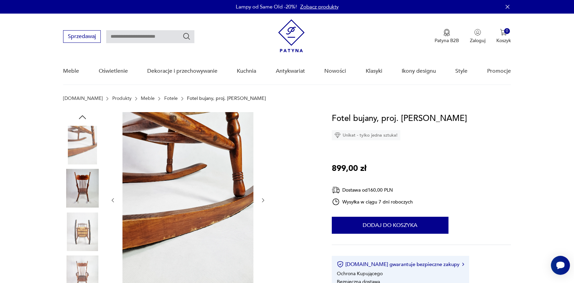
click at [80, 224] on img at bounding box center [82, 231] width 39 height 39
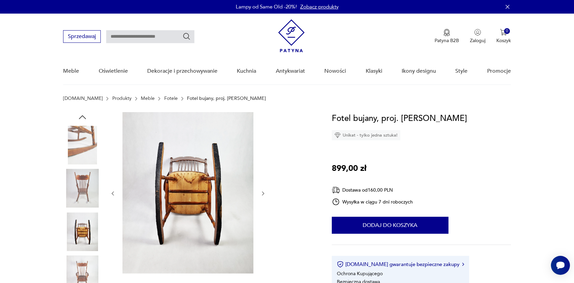
click at [80, 270] on img at bounding box center [82, 275] width 39 height 39
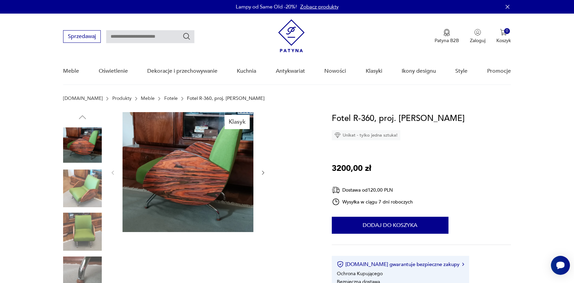
click at [92, 192] on img at bounding box center [82, 188] width 39 height 39
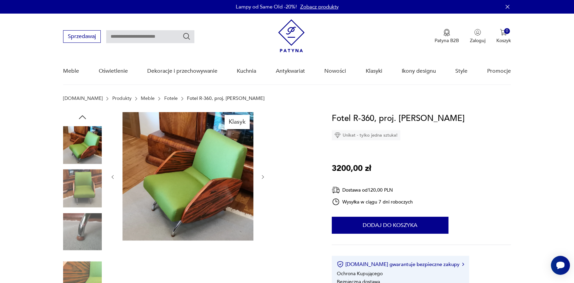
click at [88, 187] on img at bounding box center [82, 188] width 39 height 39
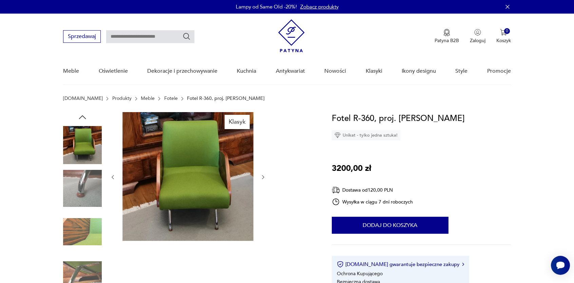
click at [87, 193] on img at bounding box center [82, 188] width 39 height 39
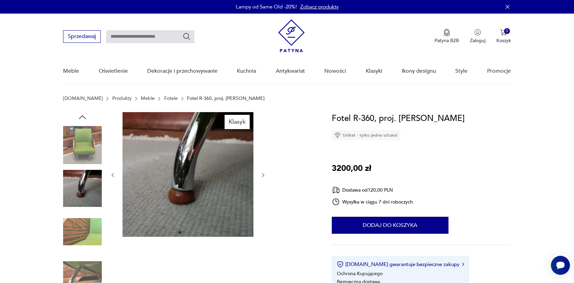
click at [90, 212] on img at bounding box center [82, 231] width 39 height 39
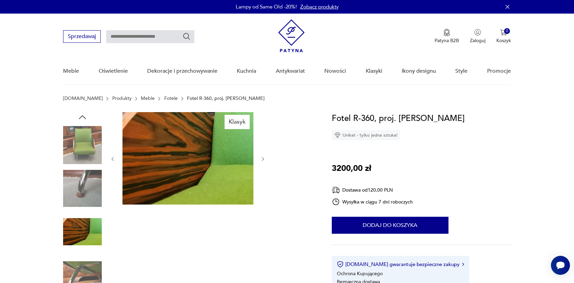
click at [86, 268] on img at bounding box center [82, 275] width 39 height 39
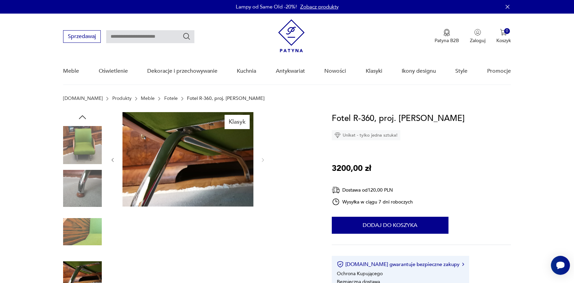
click at [87, 117] on icon "button" at bounding box center [82, 117] width 10 height 10
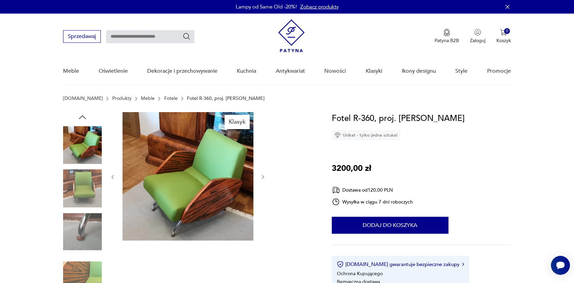
click at [90, 143] on img at bounding box center [82, 145] width 39 height 39
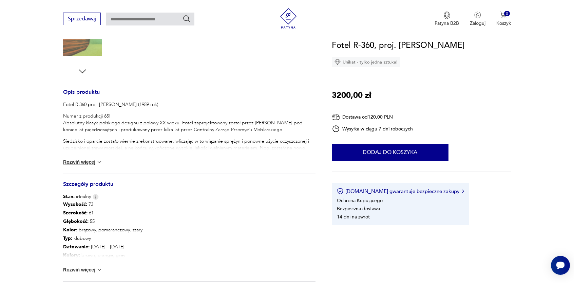
scroll to position [271, 0]
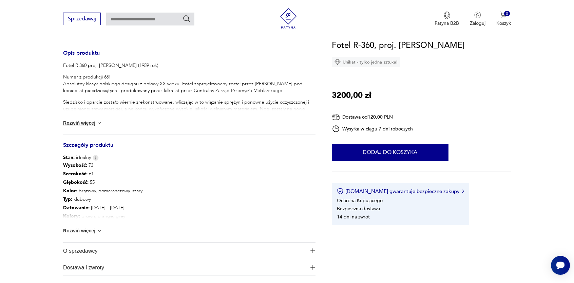
click at [82, 124] on button "Rozwiń więcej" at bounding box center [82, 122] width 39 height 7
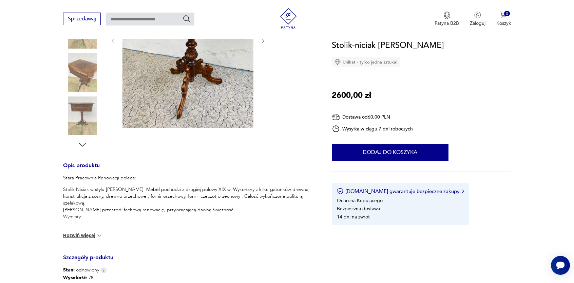
scroll to position [170, 0]
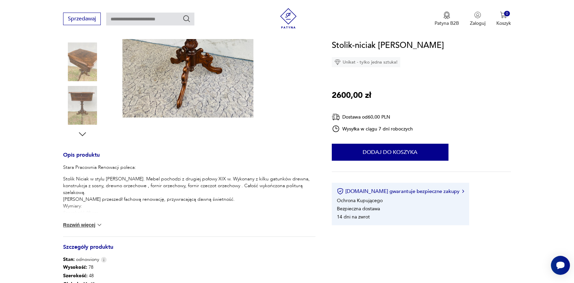
click at [92, 227] on button "Rozwiń więcej" at bounding box center [82, 224] width 39 height 7
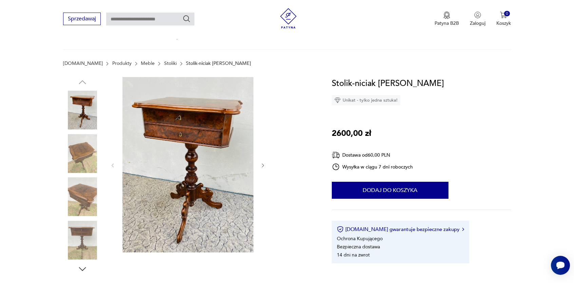
scroll to position [0, 0]
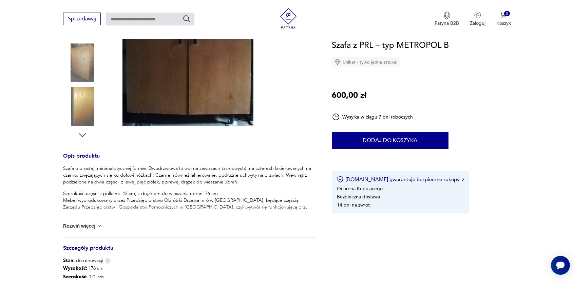
scroll to position [170, 0]
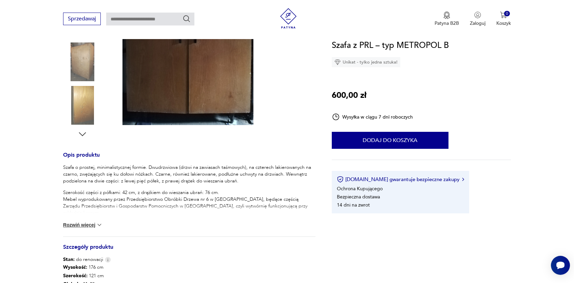
click at [71, 227] on button "Rozwiń więcej" at bounding box center [82, 224] width 39 height 7
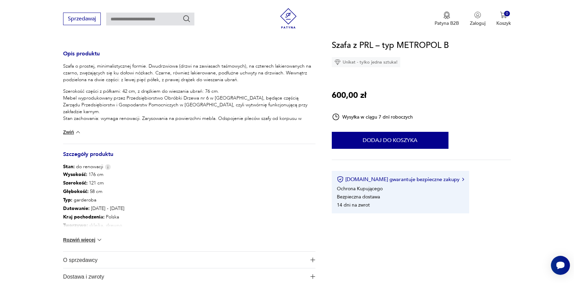
scroll to position [271, 0]
click at [84, 240] on button "Rozwiń więcej" at bounding box center [82, 238] width 39 height 7
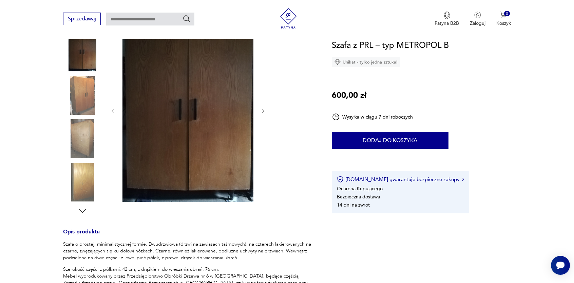
scroll to position [68, 0]
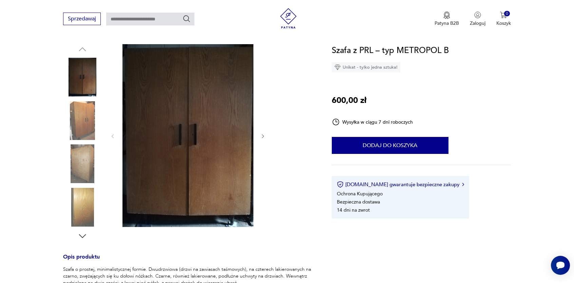
click at [75, 112] on img at bounding box center [82, 120] width 39 height 39
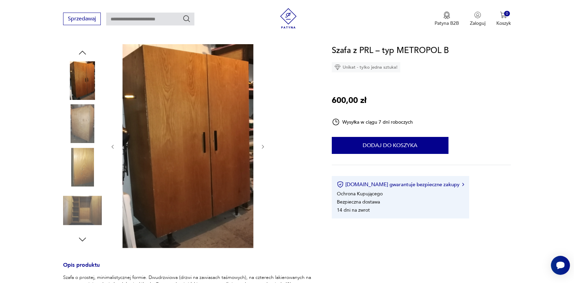
scroll to position [102, 0]
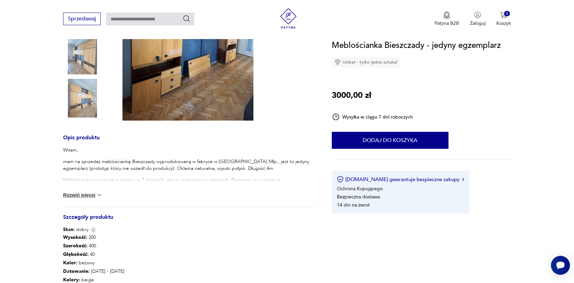
scroll to position [204, 0]
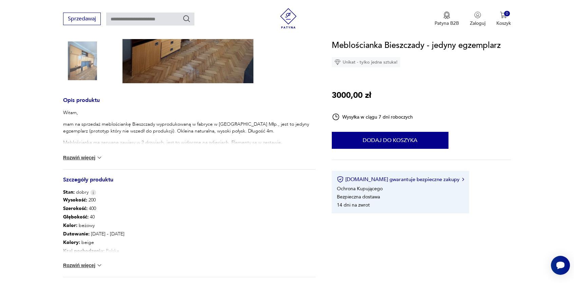
click at [83, 156] on button "Rozwiń więcej" at bounding box center [82, 157] width 39 height 7
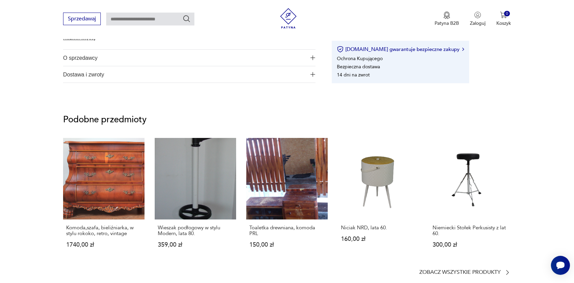
scroll to position [238, 0]
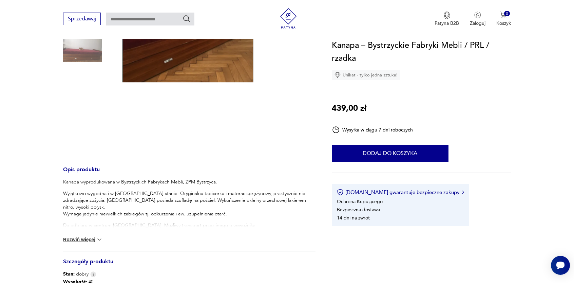
scroll to position [170, 0]
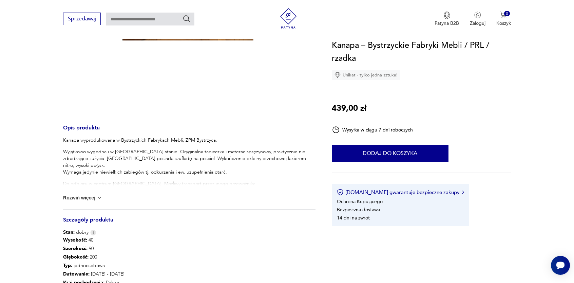
click at [74, 197] on button "Rozwiń więcej" at bounding box center [82, 197] width 39 height 7
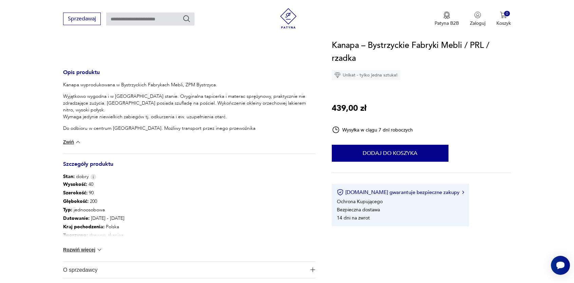
scroll to position [238, 0]
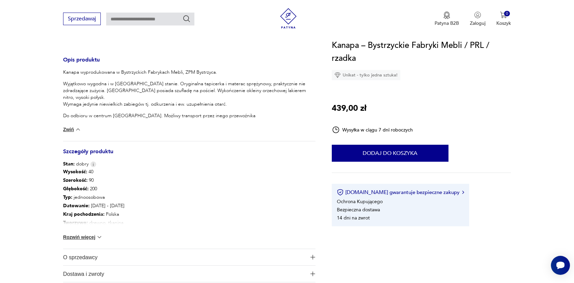
click at [90, 240] on button "Rozwiń więcej" at bounding box center [82, 236] width 39 height 7
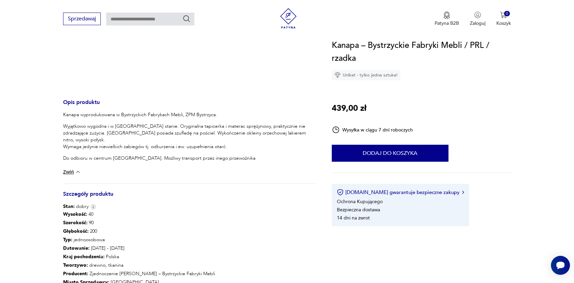
scroll to position [170, 0]
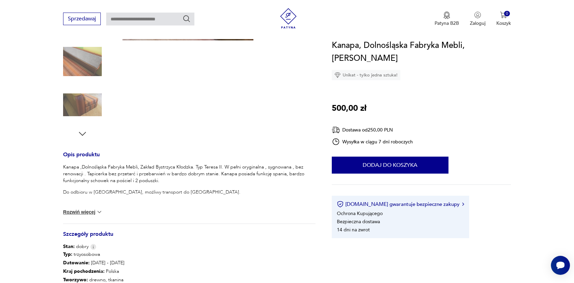
scroll to position [204, 0]
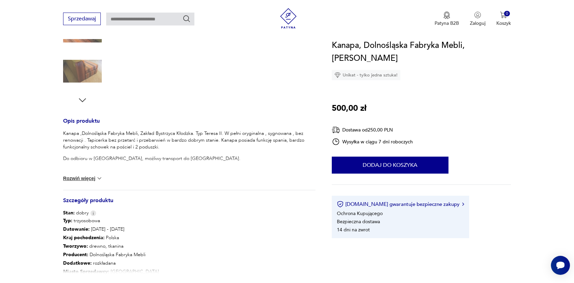
click at [69, 175] on button "Rozwiń więcej" at bounding box center [82, 178] width 39 height 7
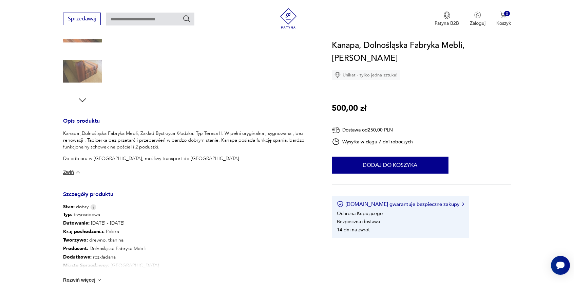
click at [73, 170] on button "Zwiń" at bounding box center [72, 172] width 18 height 7
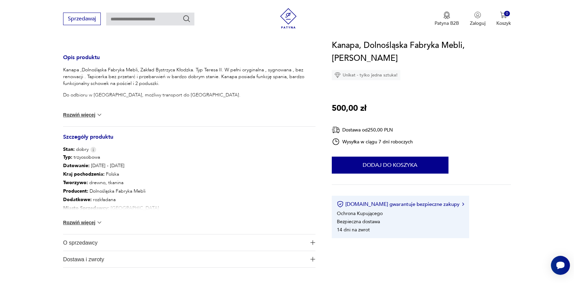
scroll to position [271, 0]
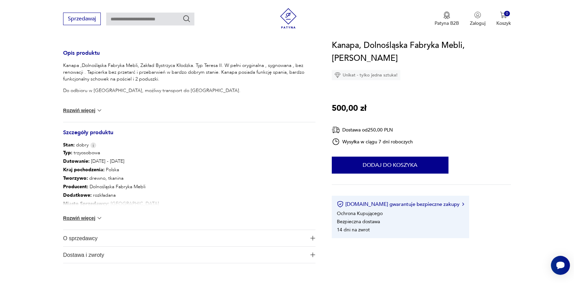
click at [83, 221] on button "Rozwiń więcej" at bounding box center [82, 217] width 39 height 7
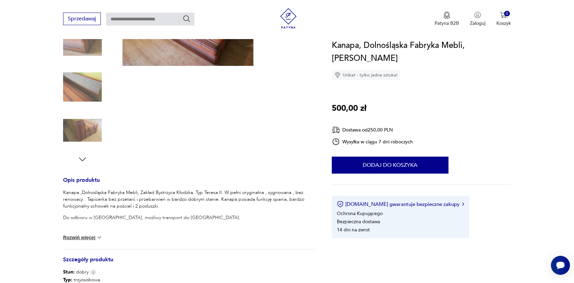
scroll to position [136, 0]
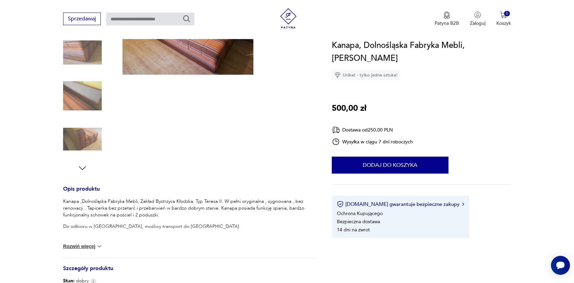
click at [0, 133] on section "Opis produktu Kanapa ,Dolnośląska Fabryka Mebli, Zakład Bystrzyca Kłodzka. Typ …" at bounding box center [287, 204] width 574 height 456
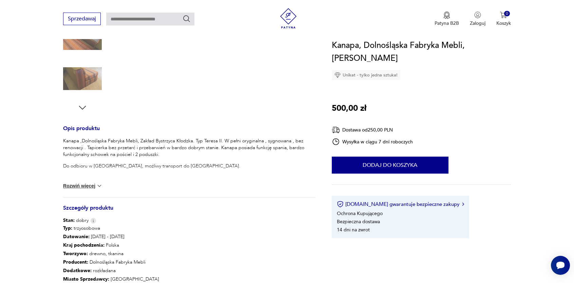
scroll to position [238, 0]
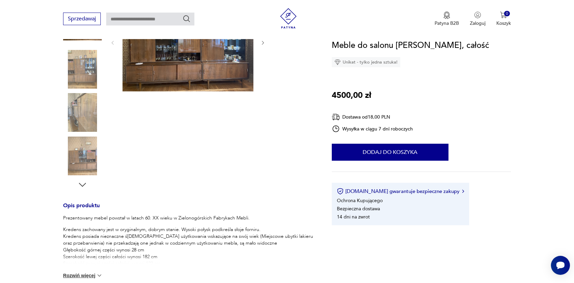
scroll to position [204, 0]
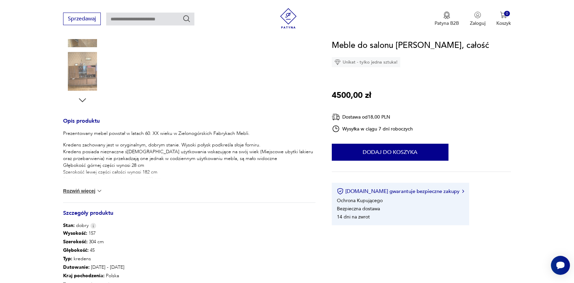
click at [75, 188] on div "Prezentowany mebel powstał w latach 60. XX wieku w Zielonogórskich Fabrykach Me…" at bounding box center [189, 166] width 252 height 72
click at [76, 188] on button "Rozwiń więcej" at bounding box center [82, 190] width 39 height 7
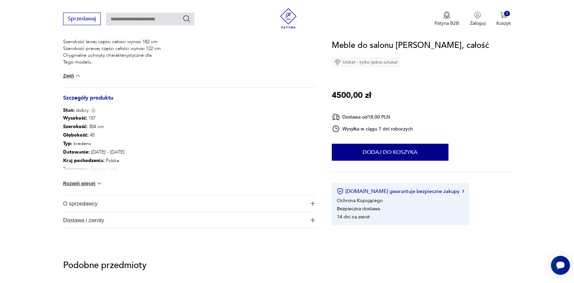
scroll to position [339, 0]
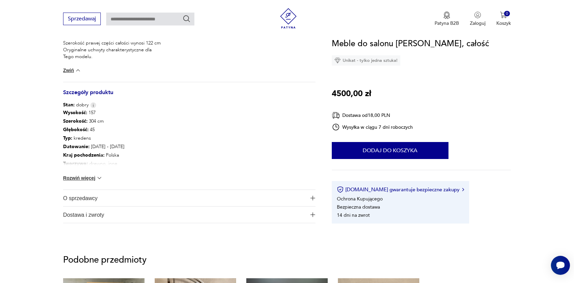
click at [76, 175] on button "Rozwiń więcej" at bounding box center [82, 177] width 39 height 7
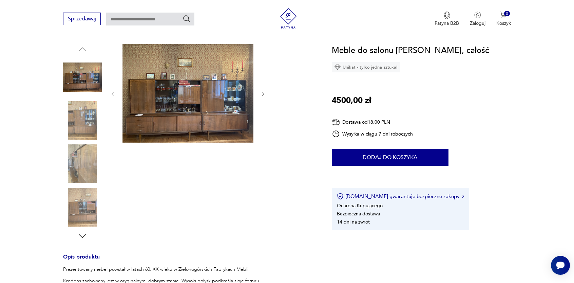
scroll to position [34, 0]
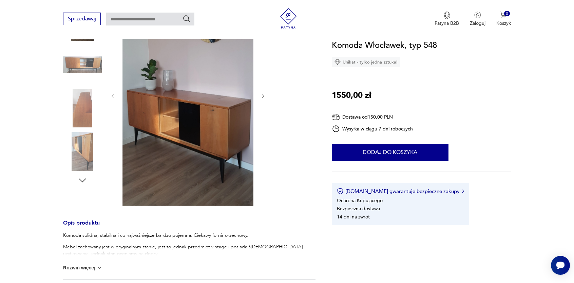
scroll to position [136, 0]
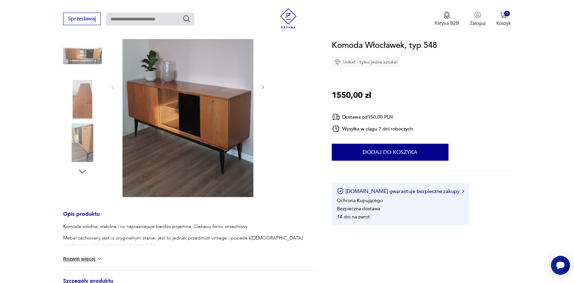
click at [79, 257] on button "Rozwiń więcej" at bounding box center [82, 258] width 39 height 7
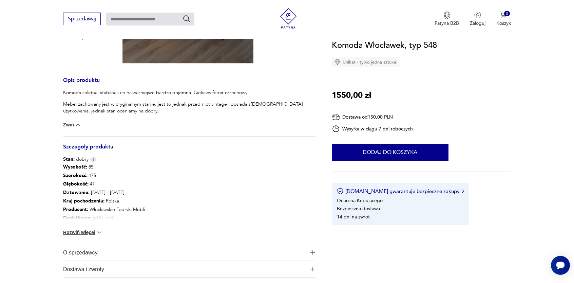
scroll to position [271, 0]
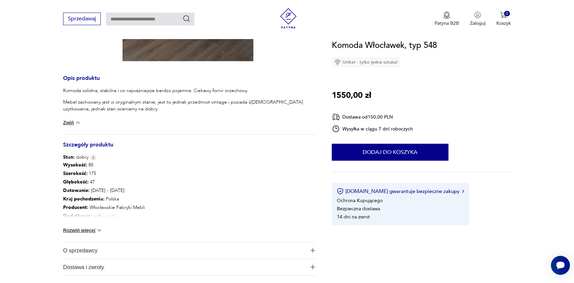
click at [91, 228] on button "Rozwiń więcej" at bounding box center [82, 230] width 39 height 7
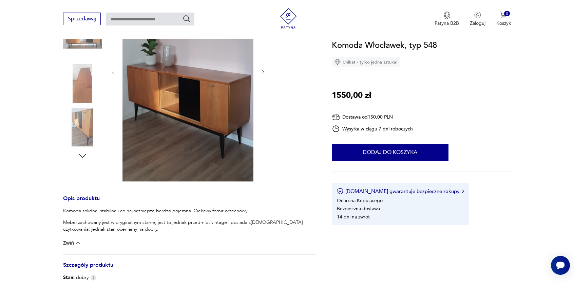
scroll to position [136, 0]
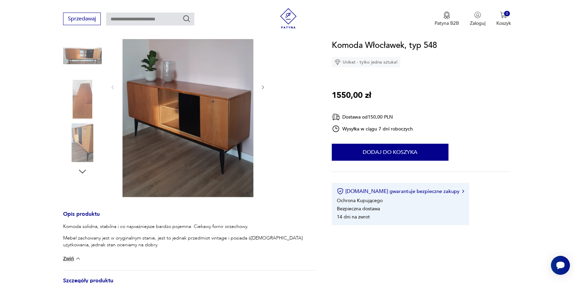
click at [10, 189] on section "Opis produktu Komoda solidna, stabilna i co najważniejsze bardzo pojemna. Cieka…" at bounding box center [287, 218] width 574 height 485
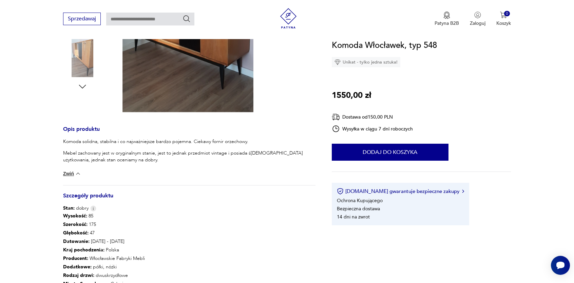
scroll to position [271, 0]
